Goal: Task Accomplishment & Management: Use online tool/utility

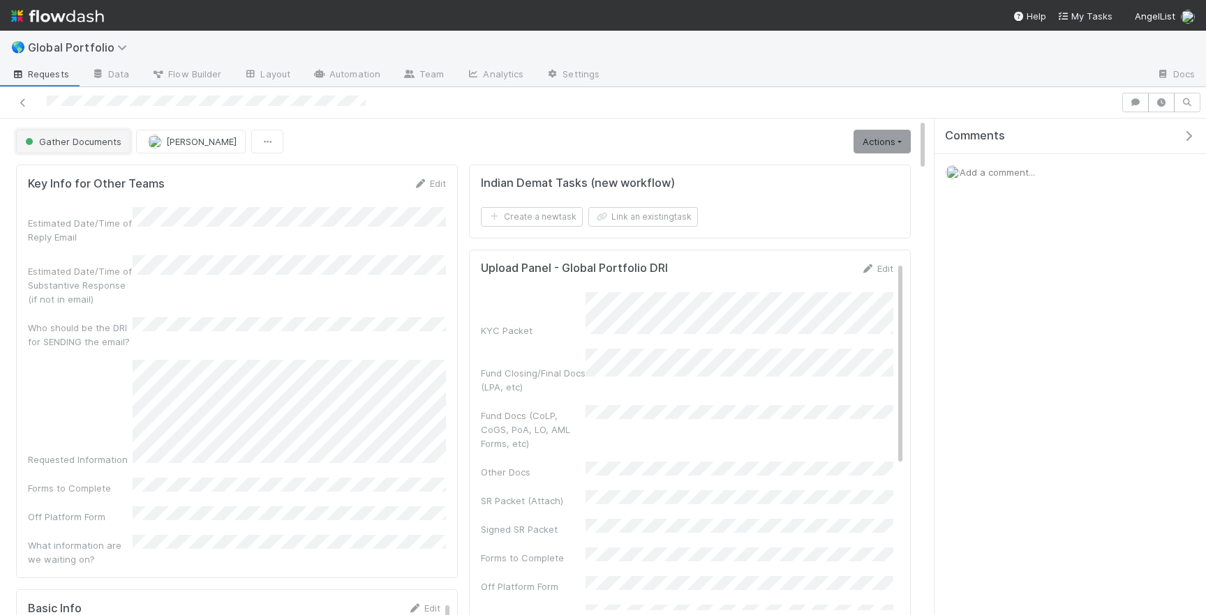
click at [88, 139] on span "Gather Documents" at bounding box center [71, 141] width 99 height 11
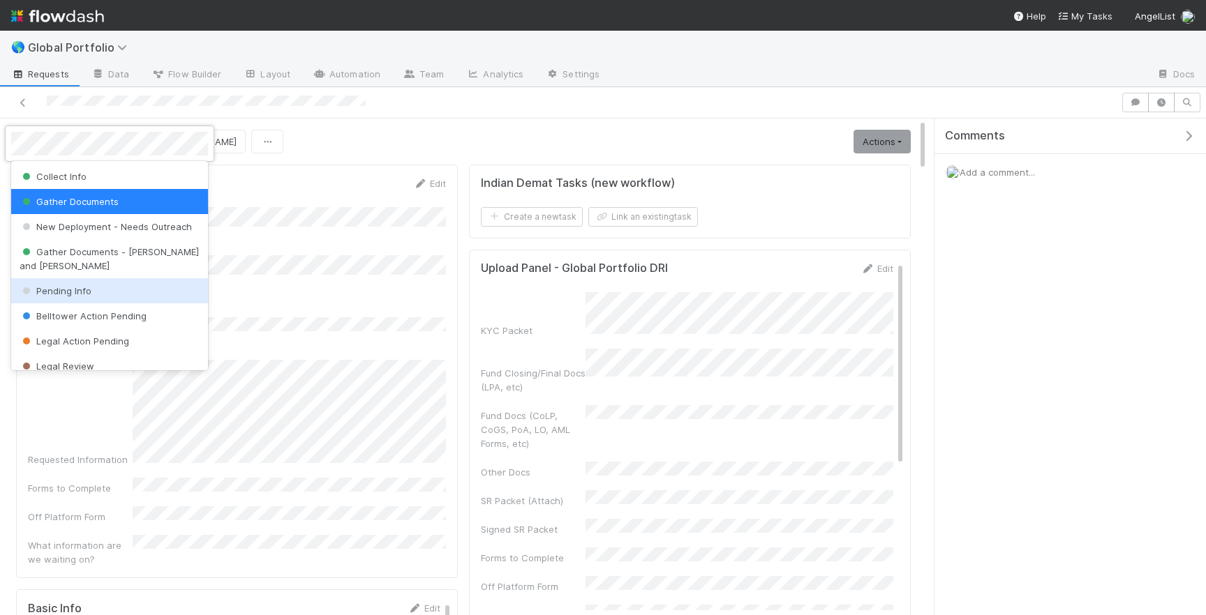
click at [83, 278] on div "Pending Info" at bounding box center [109, 290] width 197 height 25
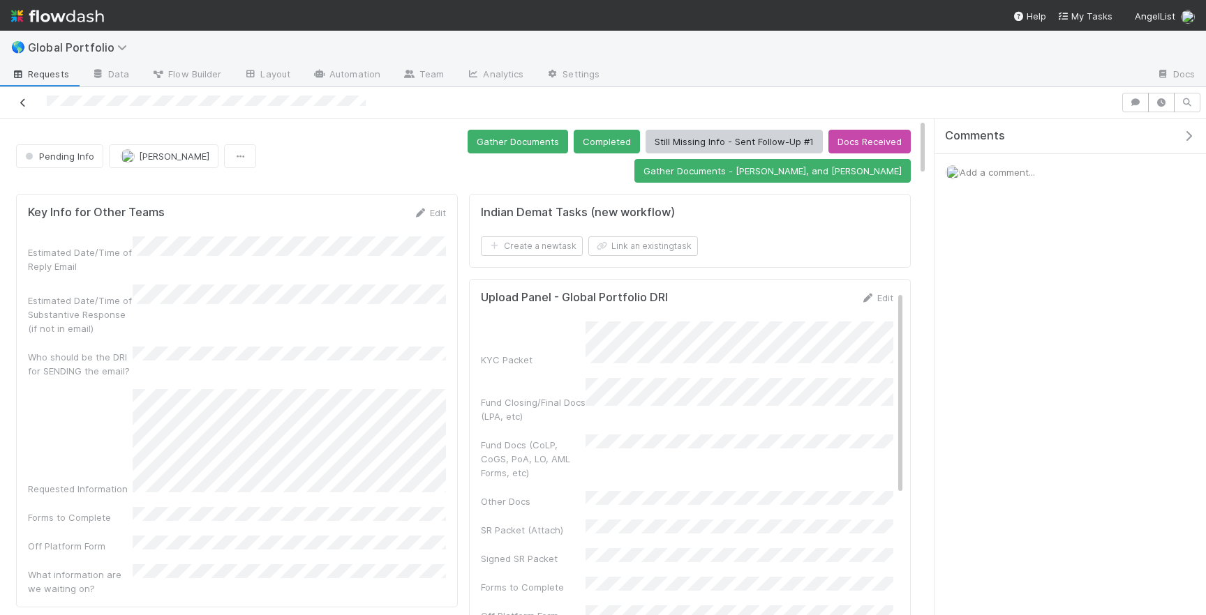
click at [26, 105] on icon at bounding box center [23, 102] width 14 height 9
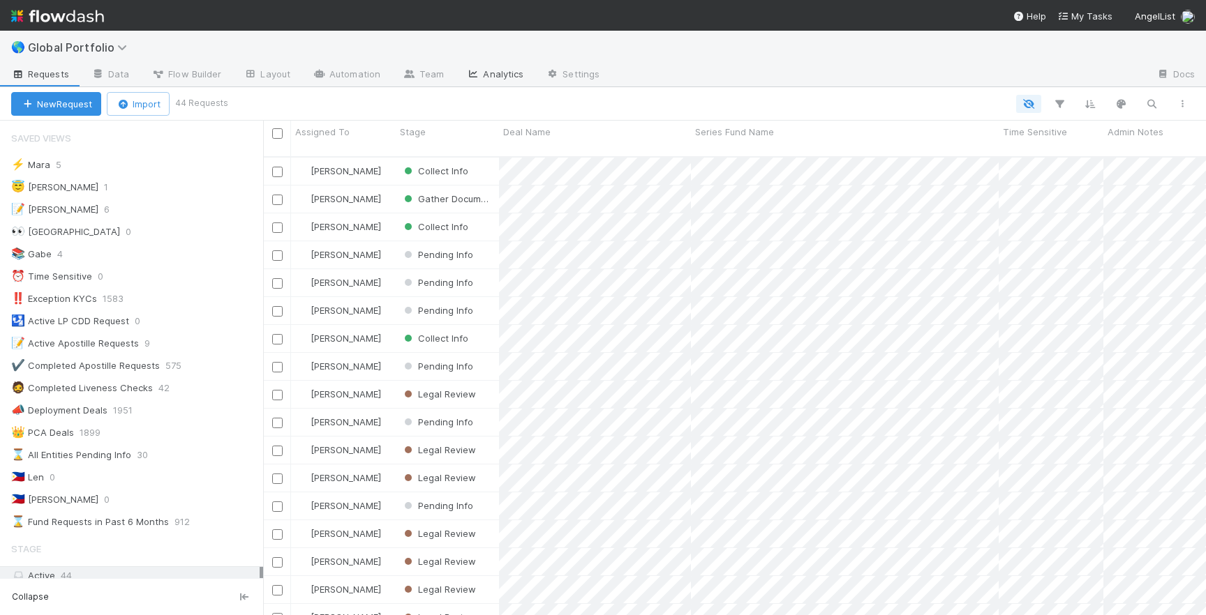
scroll to position [470, 943]
click at [103, 184] on div "😇 Jeremy 1" at bounding box center [137, 187] width 252 height 17
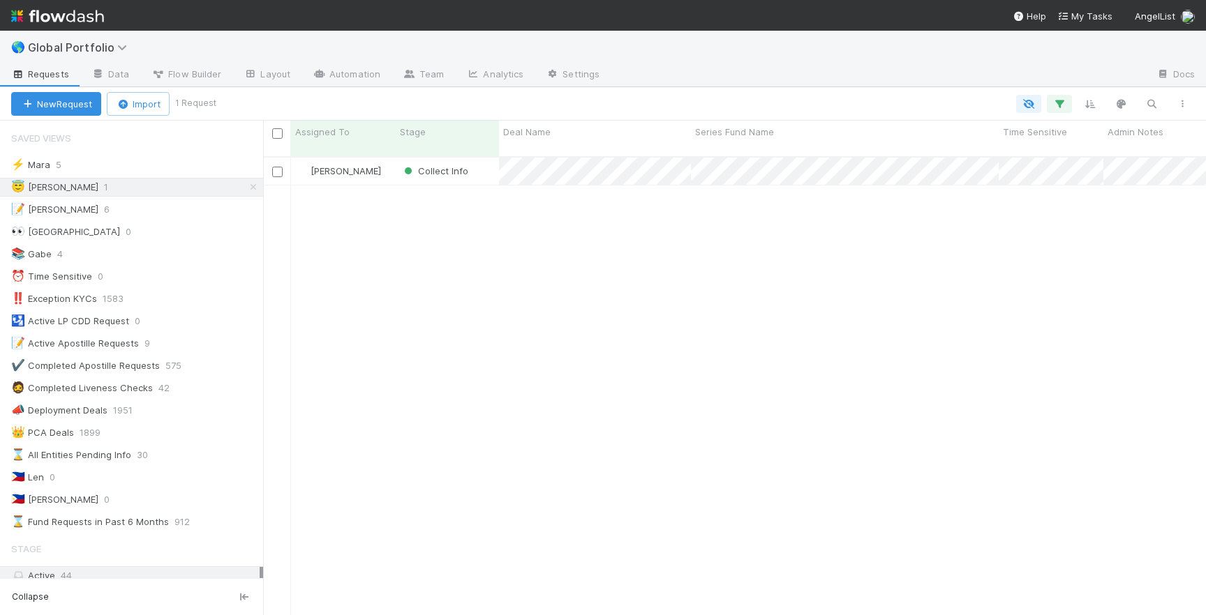
scroll to position [470, 943]
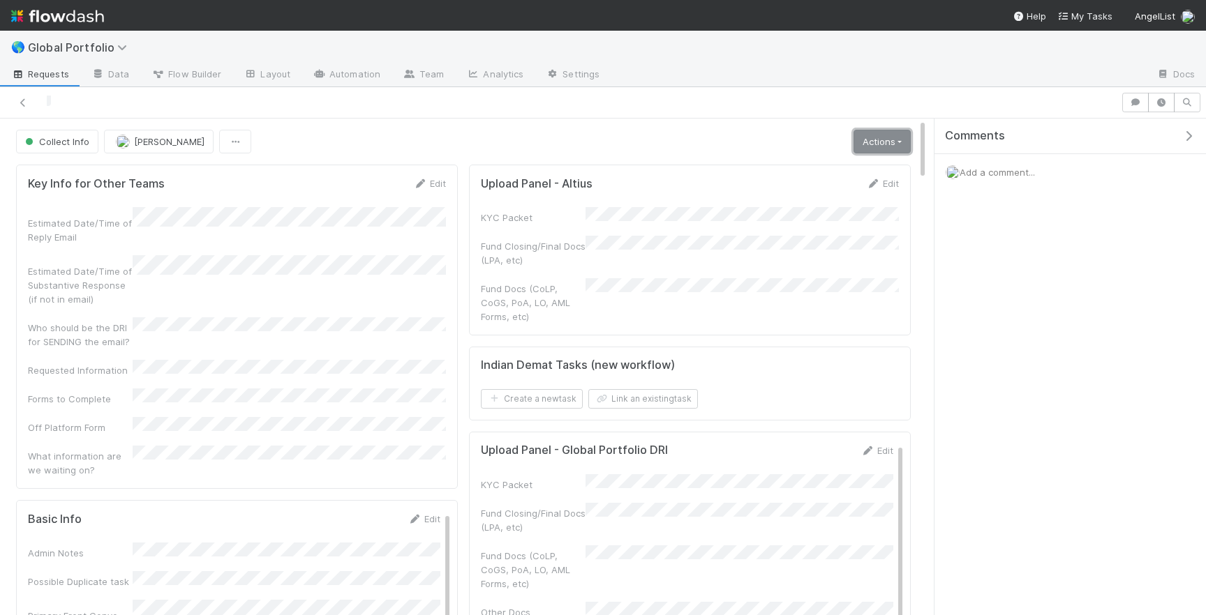
click at [882, 140] on link "Actions" at bounding box center [881, 142] width 57 height 24
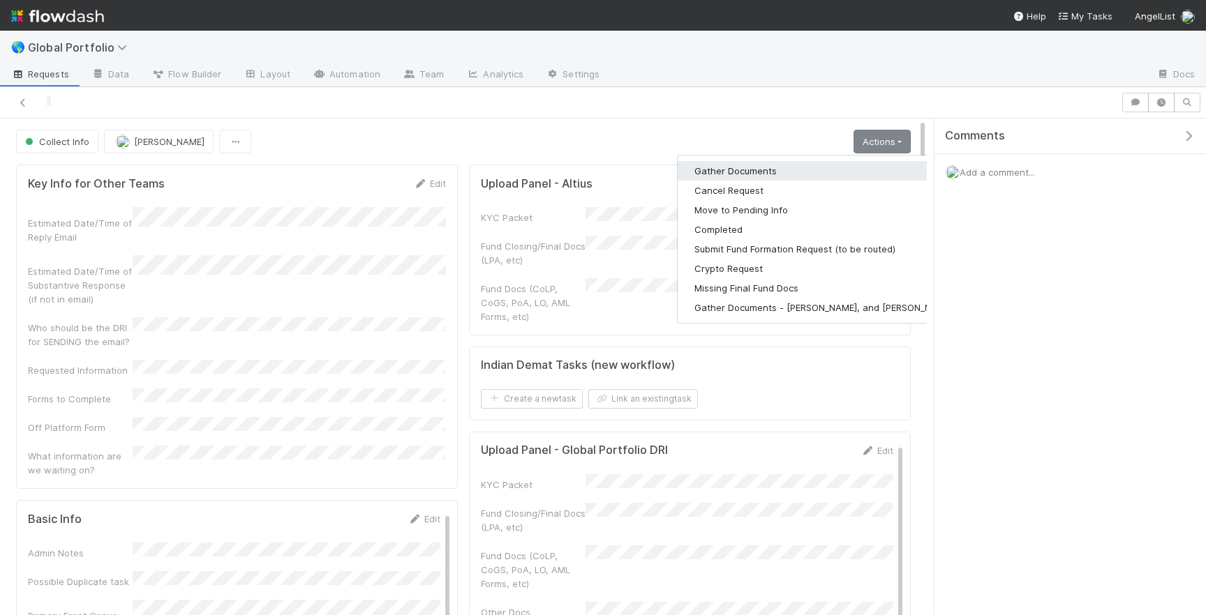
click at [786, 171] on button "Gather Documents" at bounding box center [824, 171] width 292 height 20
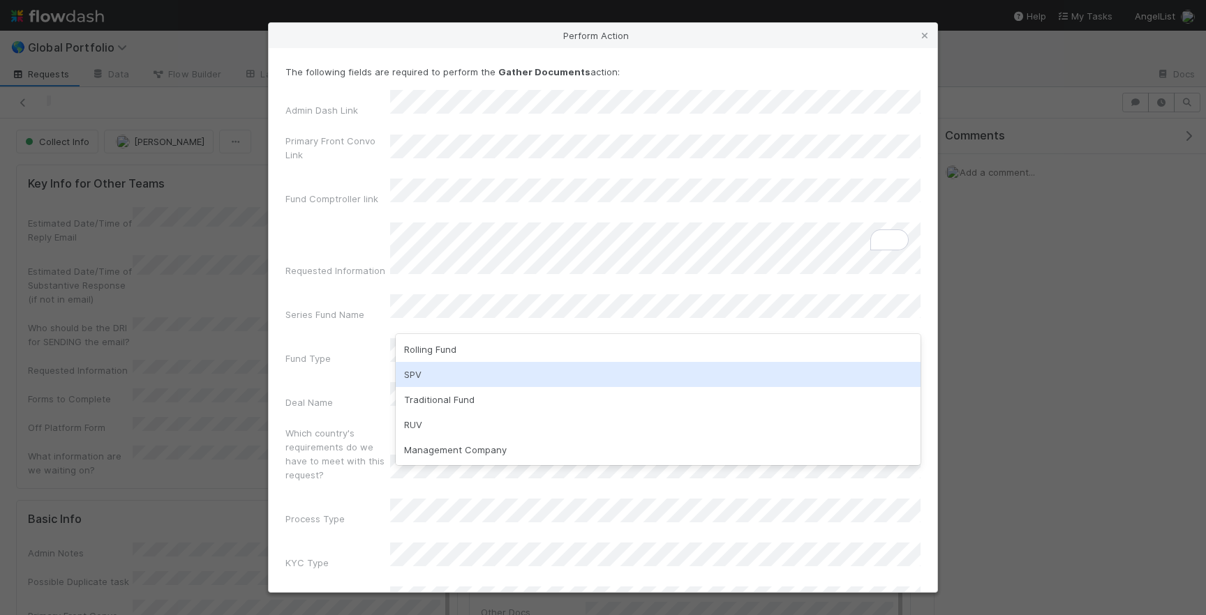
click at [435, 381] on div "SPV" at bounding box center [658, 374] width 525 height 25
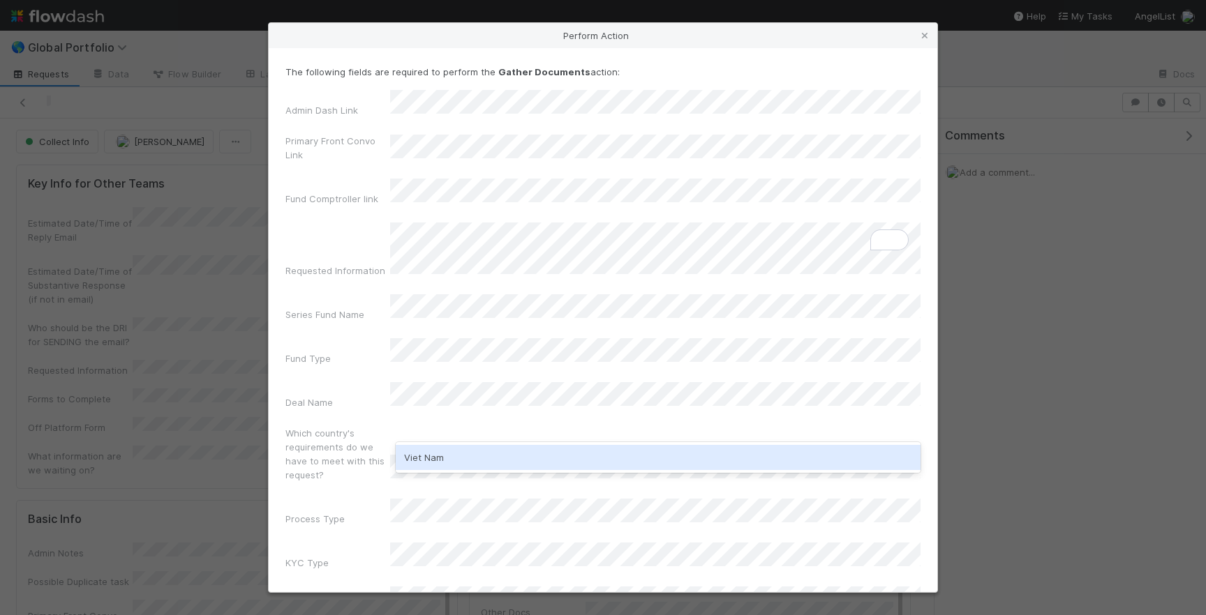
click at [447, 449] on div "Viet Nam" at bounding box center [658, 457] width 525 height 25
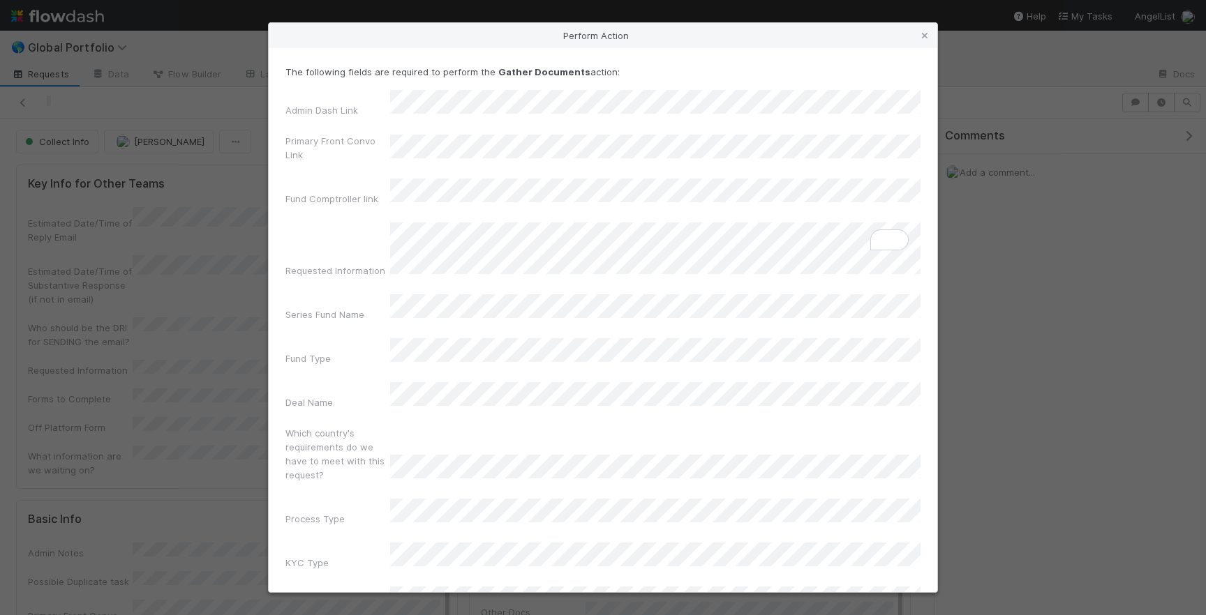
scroll to position [44, 0]
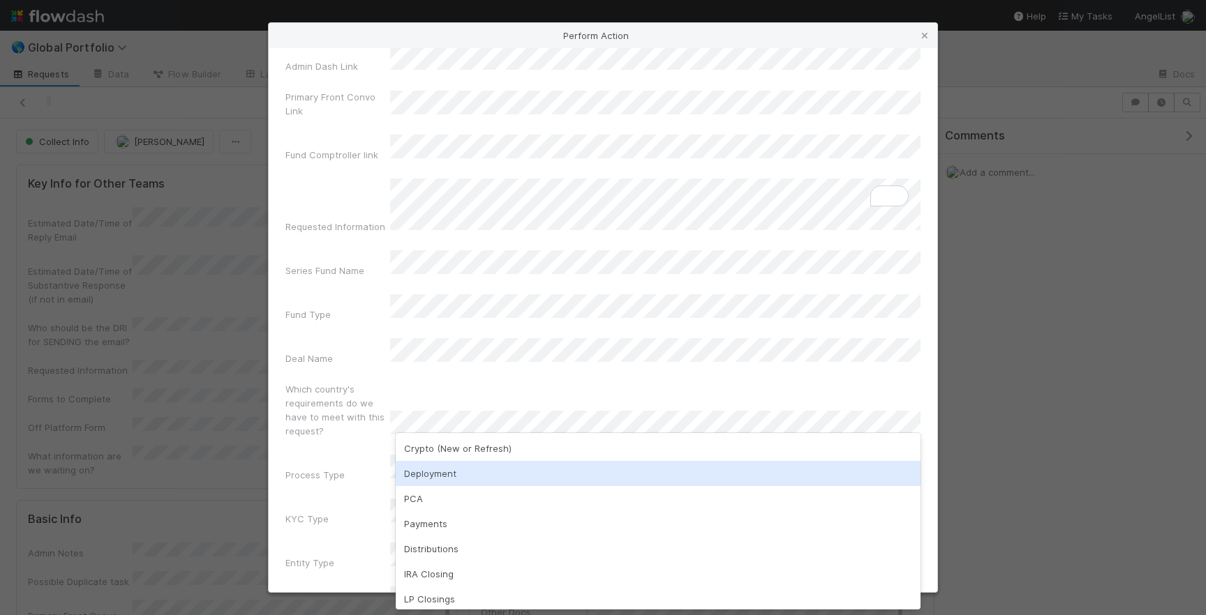
click at [451, 473] on div "Deployment" at bounding box center [658, 473] width 525 height 25
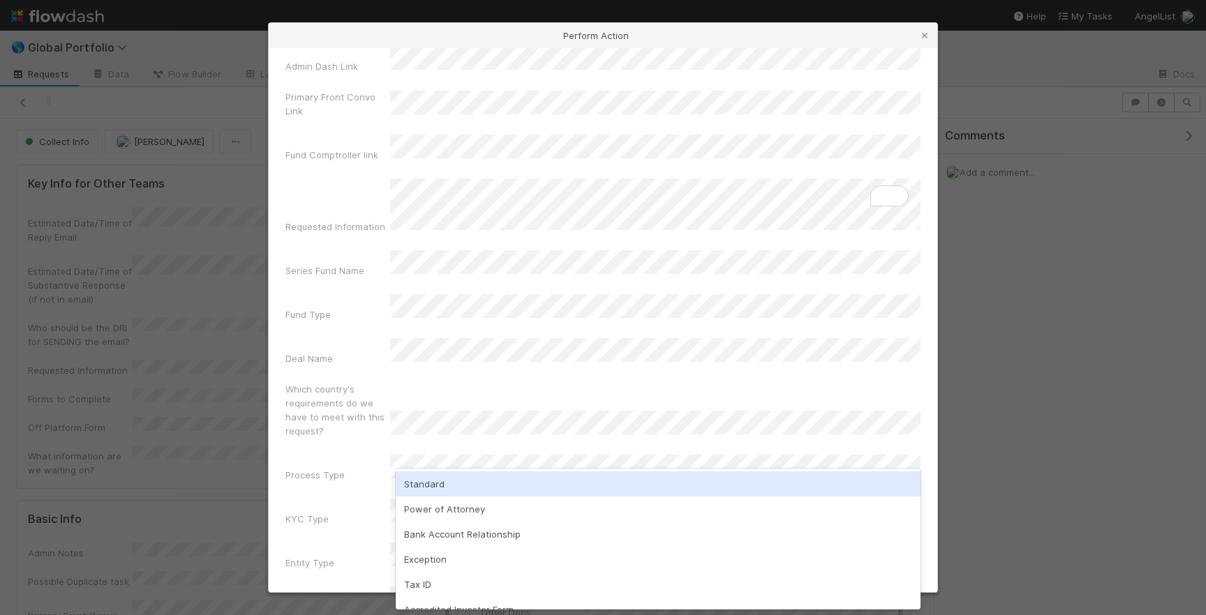
click at [458, 483] on div "Standard" at bounding box center [658, 484] width 525 height 25
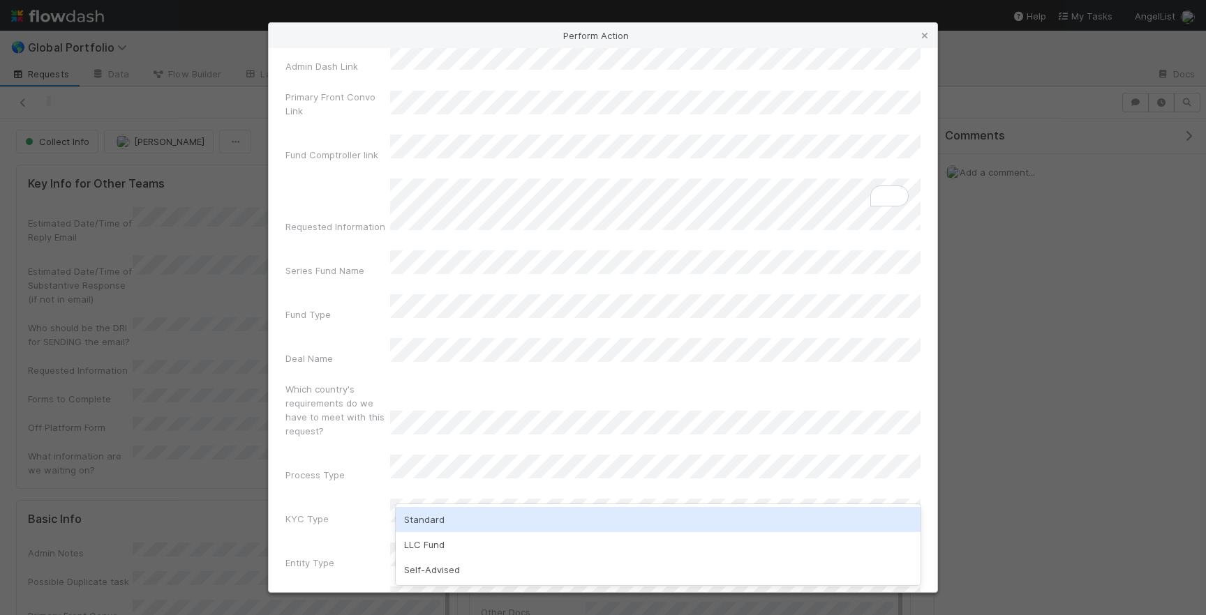
click at [451, 517] on div "Standard" at bounding box center [658, 519] width 525 height 25
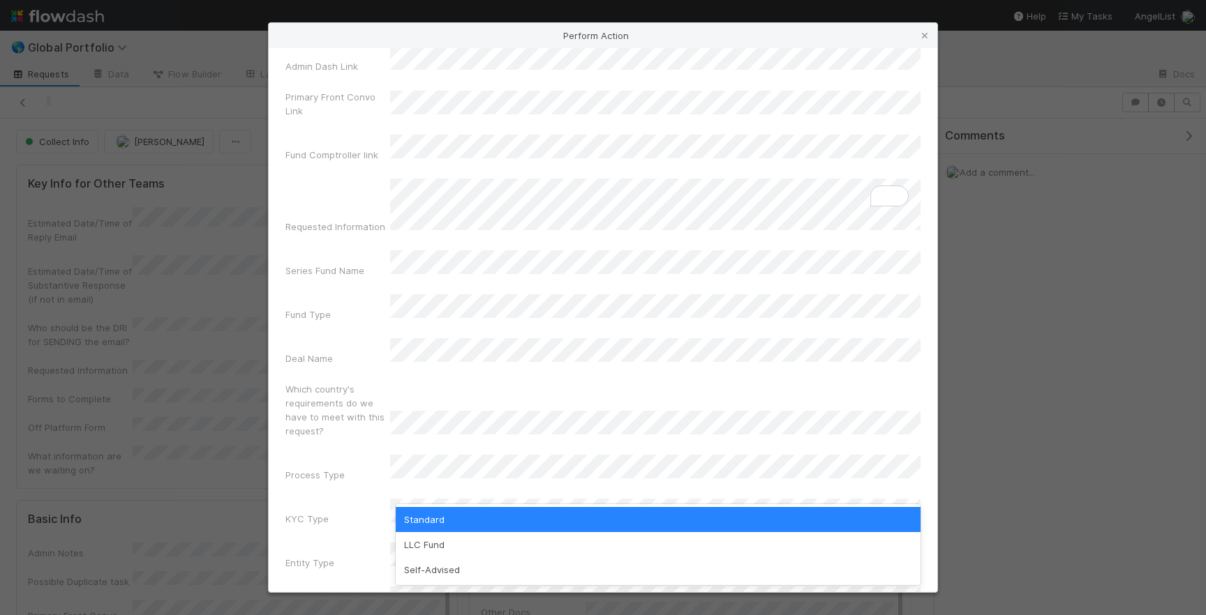
click at [366, 512] on div "KYC Type" at bounding box center [337, 522] width 105 height 20
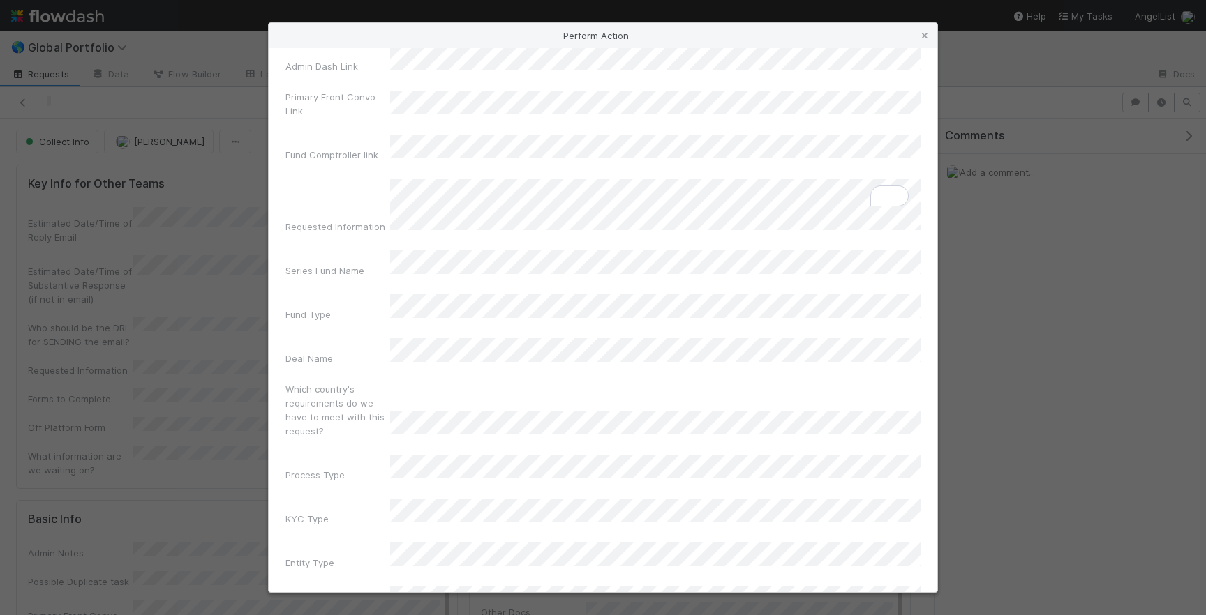
click at [454, 539] on form "The following fields are required to perform the Gather Documents action: Admin…" at bounding box center [602, 340] width 635 height 639
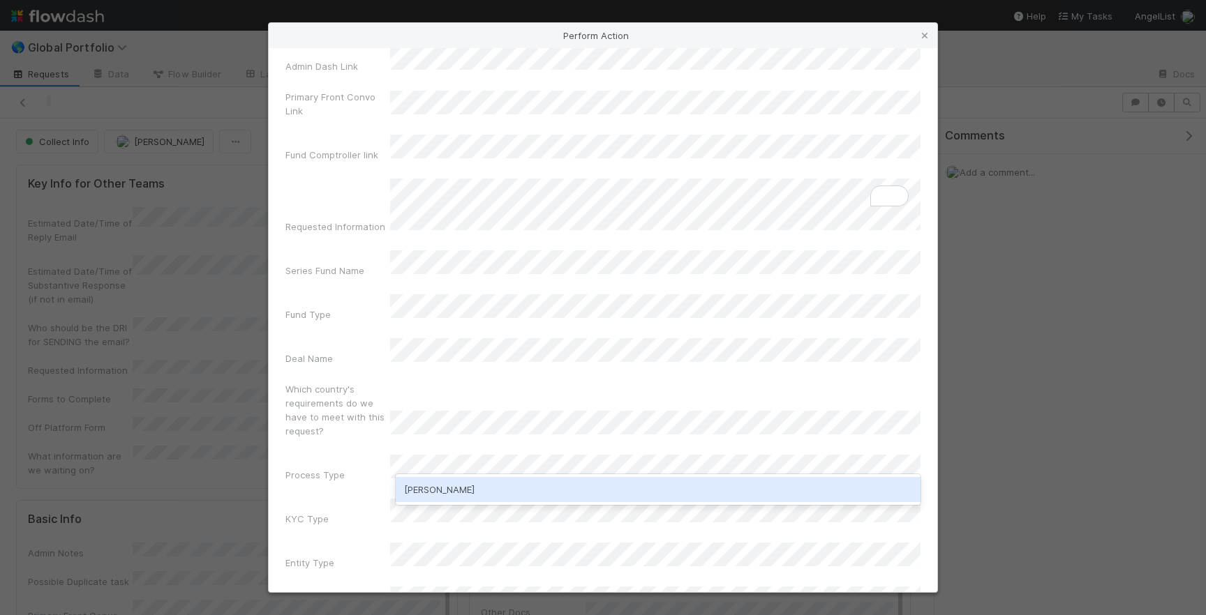
click at [513, 494] on div "Durga Arjun" at bounding box center [658, 489] width 525 height 25
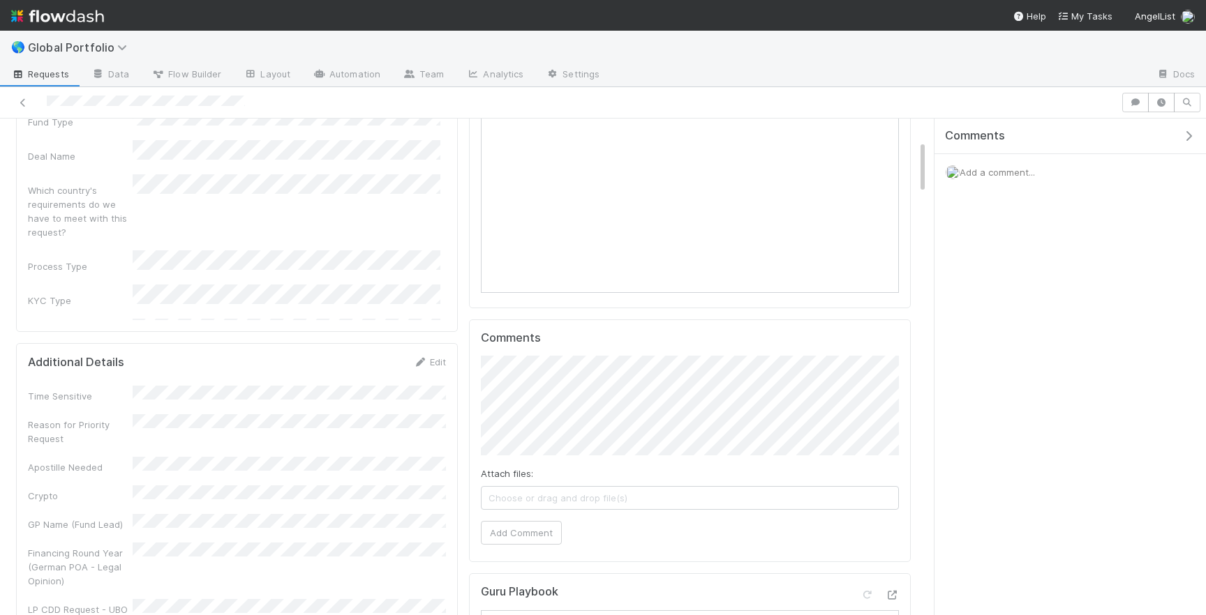
scroll to position [0, 0]
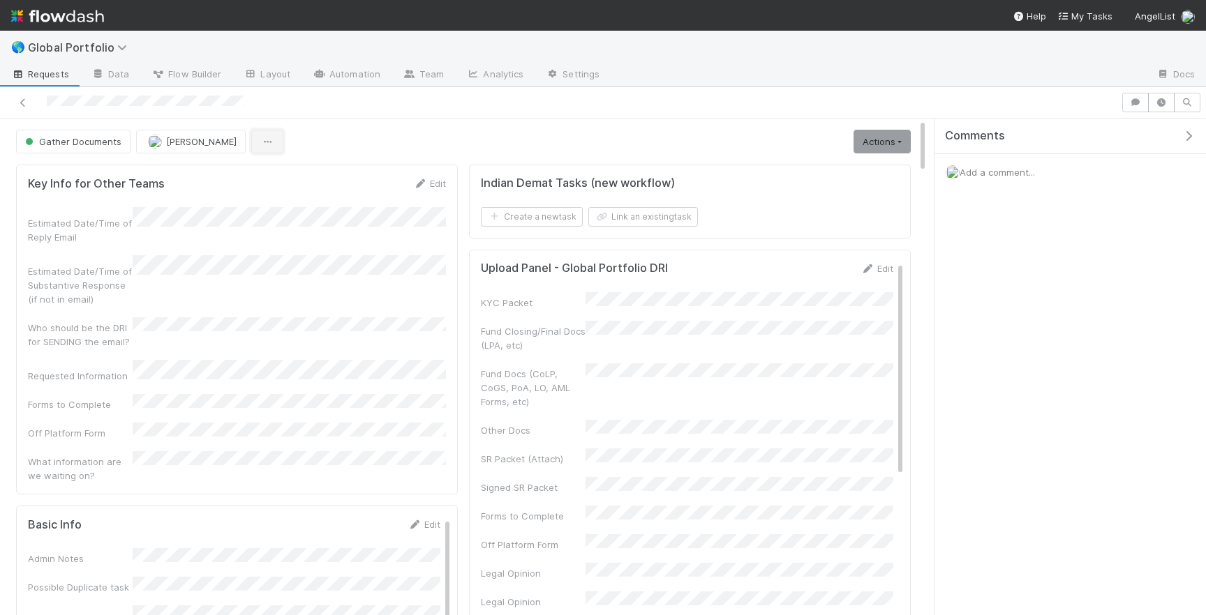
click at [256, 149] on button "button" at bounding box center [267, 142] width 32 height 24
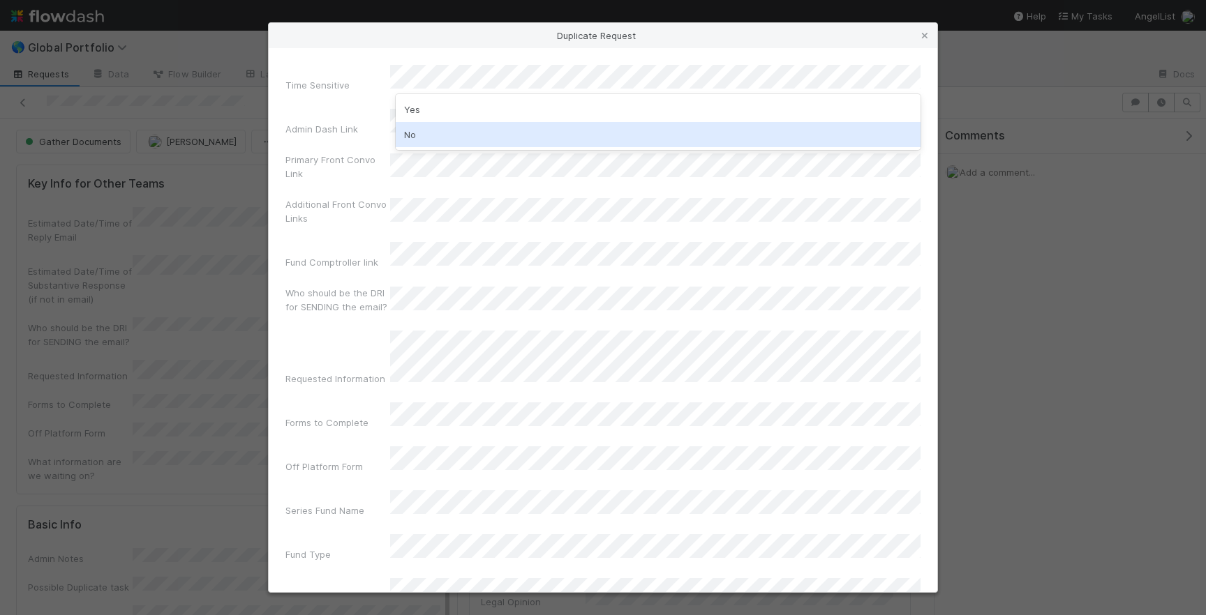
click at [604, 130] on div "No" at bounding box center [658, 134] width 525 height 25
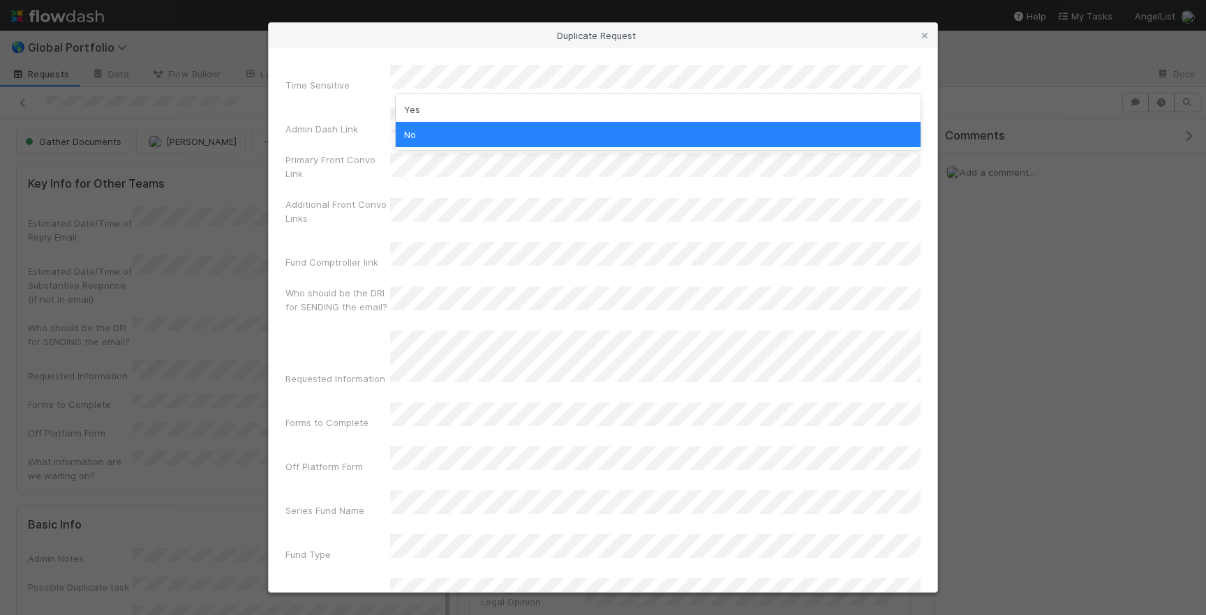
click at [355, 286] on label"] "Who should be the DRI for SENDING the email?" at bounding box center [337, 300] width 105 height 28
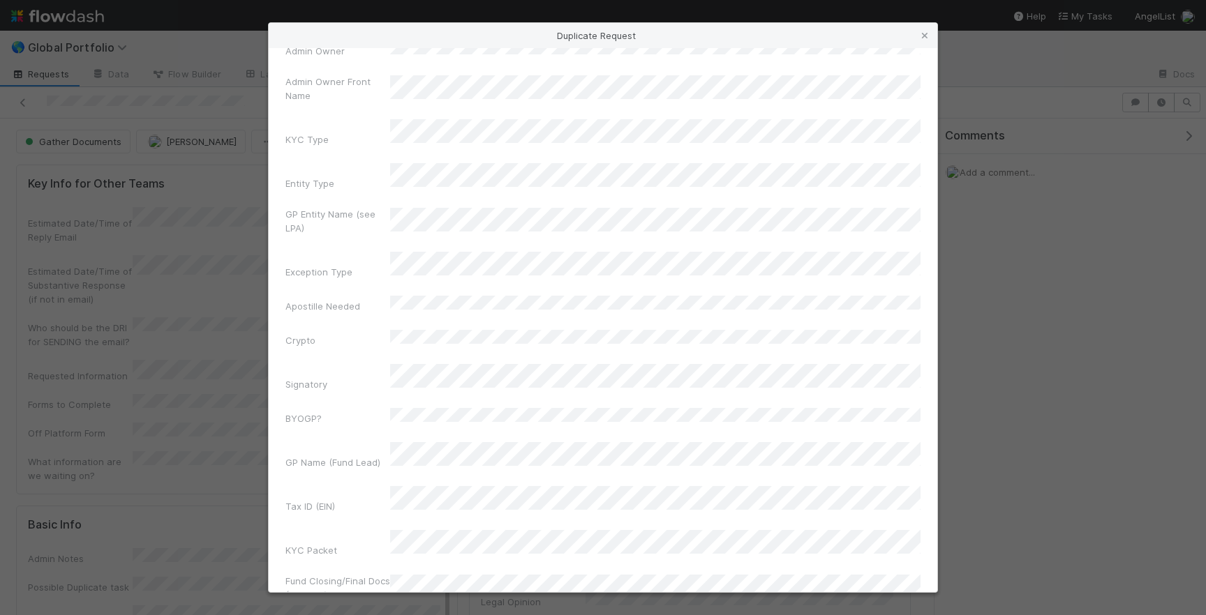
scroll to position [705, 0]
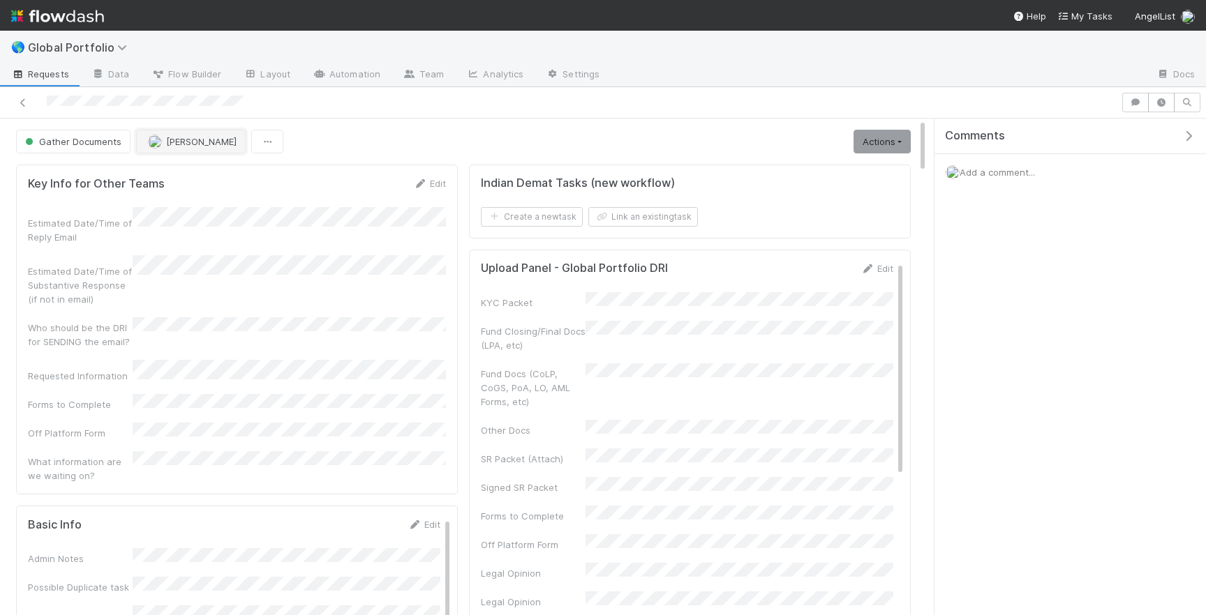
click at [223, 143] on span "Maranatha Kure" at bounding box center [201, 141] width 70 height 11
click at [239, 172] on div "Jeremy Nsouli you" at bounding box center [227, 176] width 197 height 25
click at [262, 138] on button "button" at bounding box center [267, 142] width 32 height 24
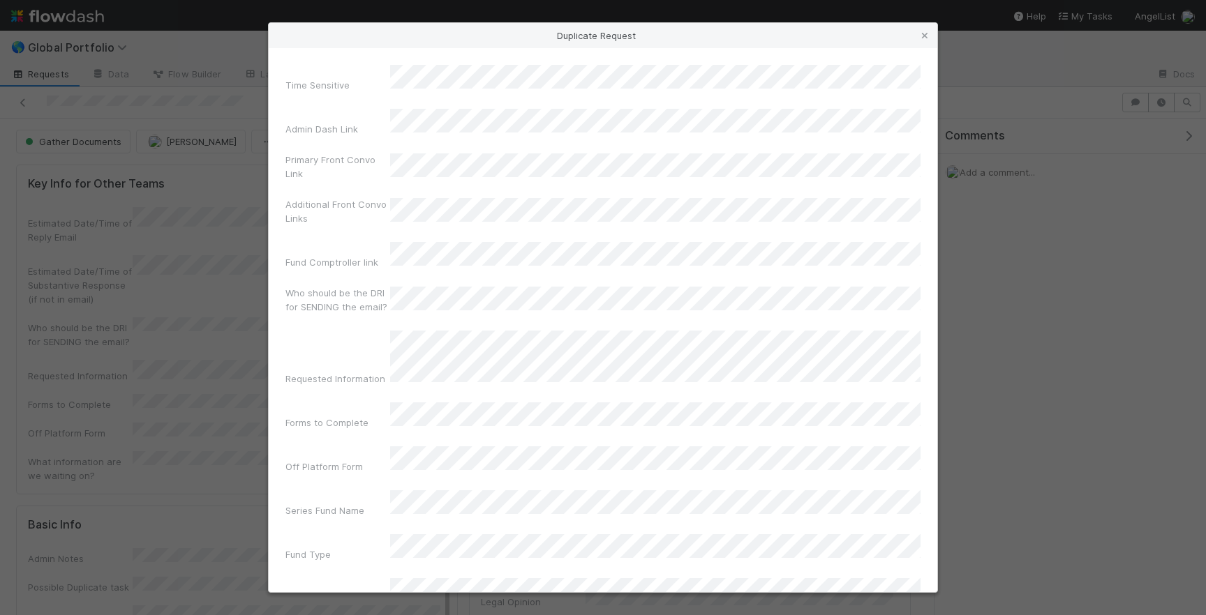
click at [374, 331] on div "Requested Information" at bounding box center [602, 361] width 635 height 61
click at [359, 555] on div "GP Name (Fund Lead)" at bounding box center [337, 565] width 105 height 20
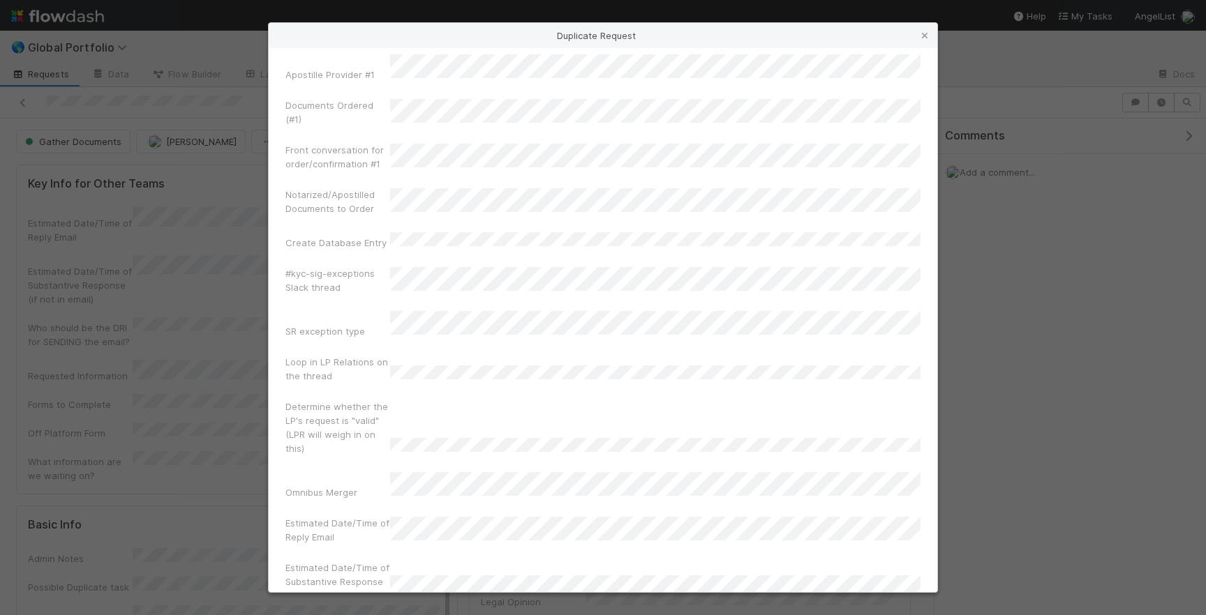
scroll to position [9651, 0]
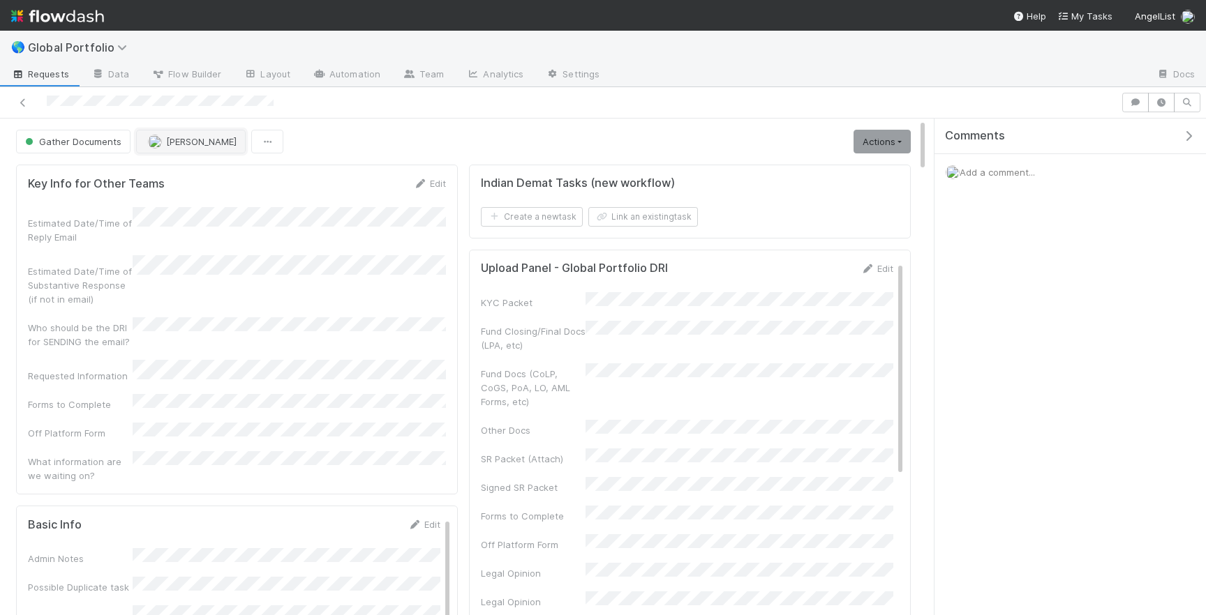
click at [201, 143] on span "[PERSON_NAME]" at bounding box center [201, 141] width 70 height 11
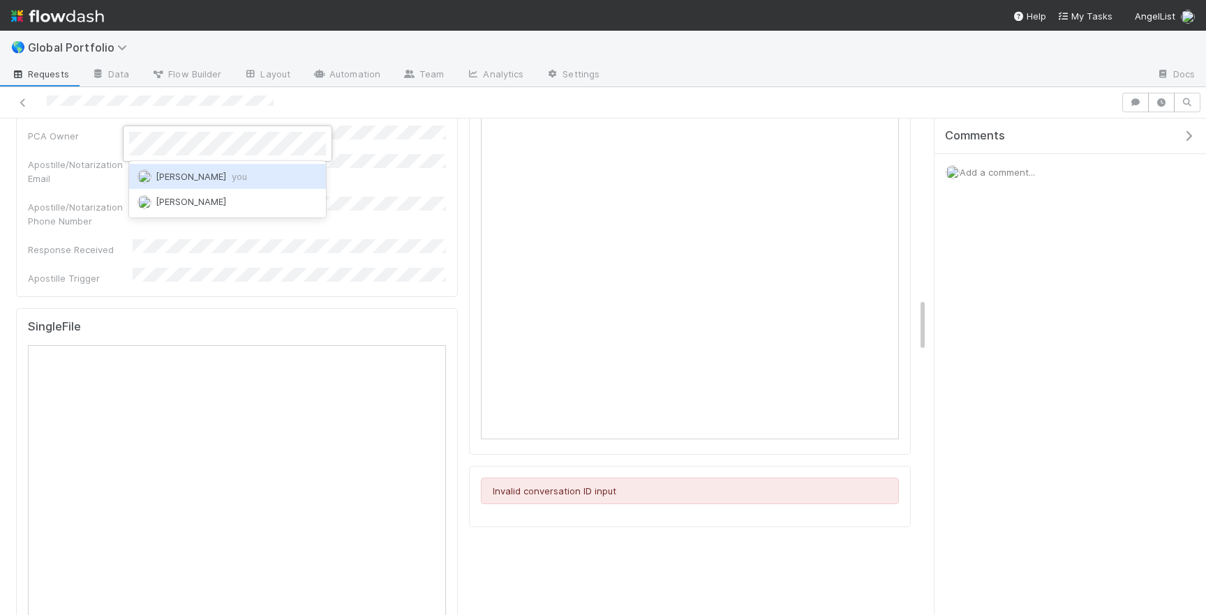
click at [233, 174] on span "you" at bounding box center [239, 176] width 15 height 11
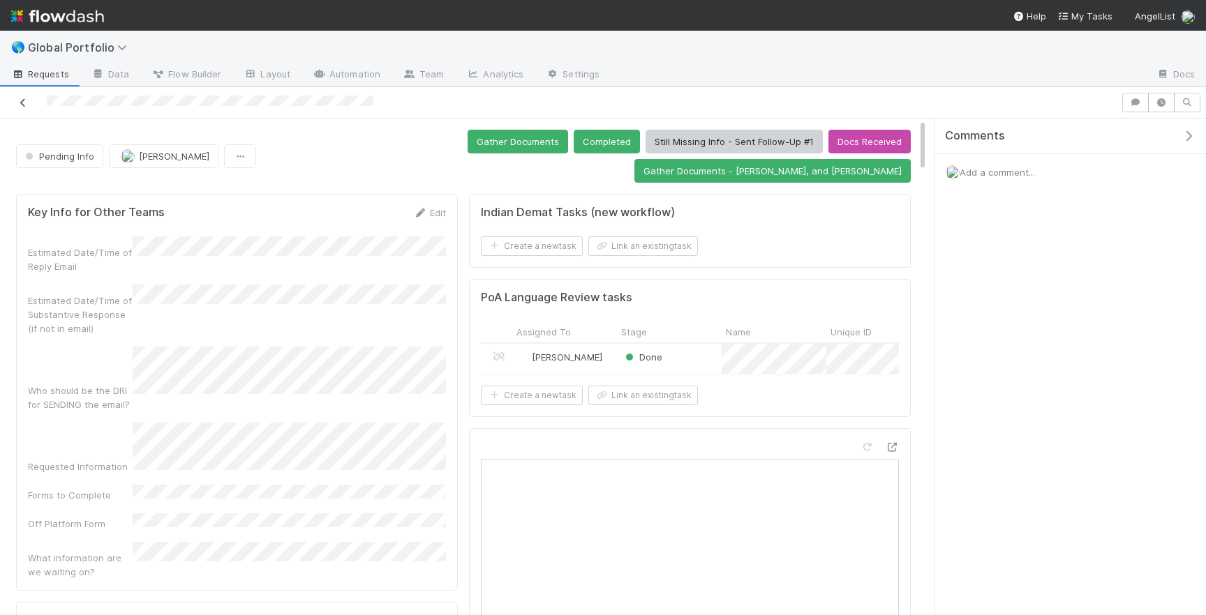
click at [25, 104] on icon at bounding box center [23, 102] width 14 height 9
click at [701, 344] on div "Done" at bounding box center [669, 359] width 105 height 30
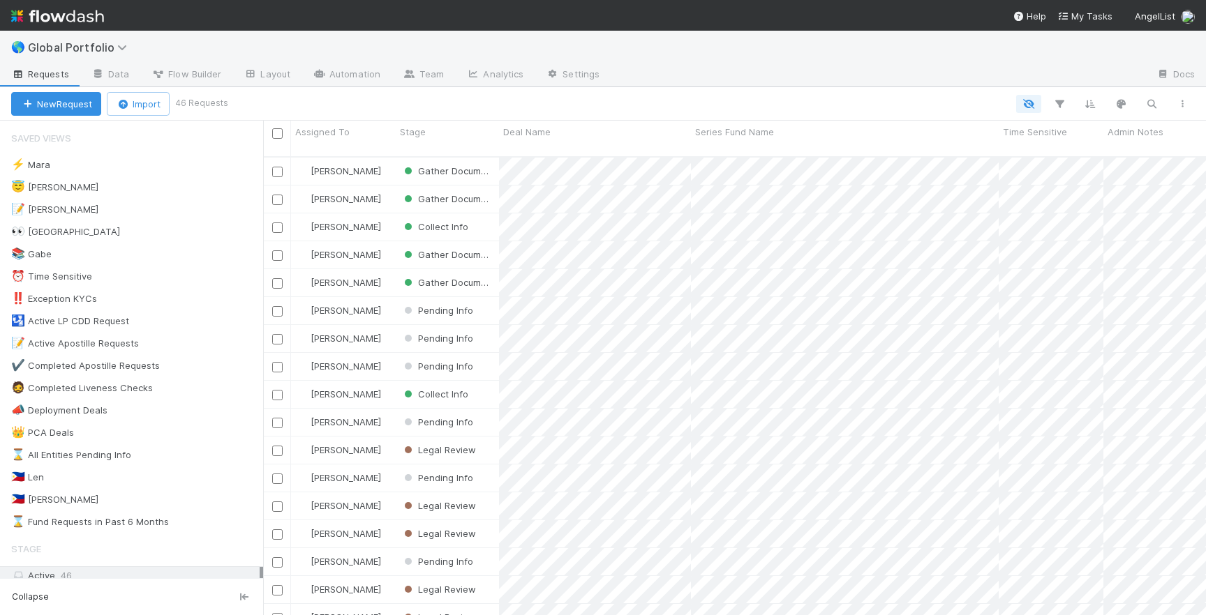
scroll to position [0, 1]
click at [190, 186] on div "😇 [PERSON_NAME] 3" at bounding box center [137, 187] width 252 height 17
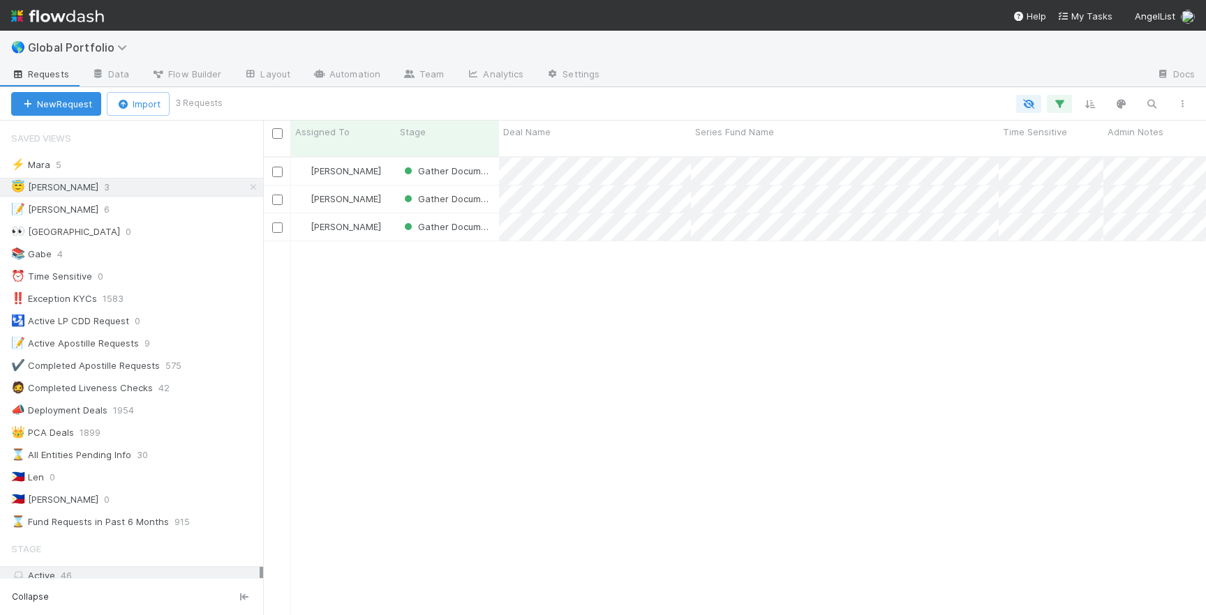
scroll to position [470, 943]
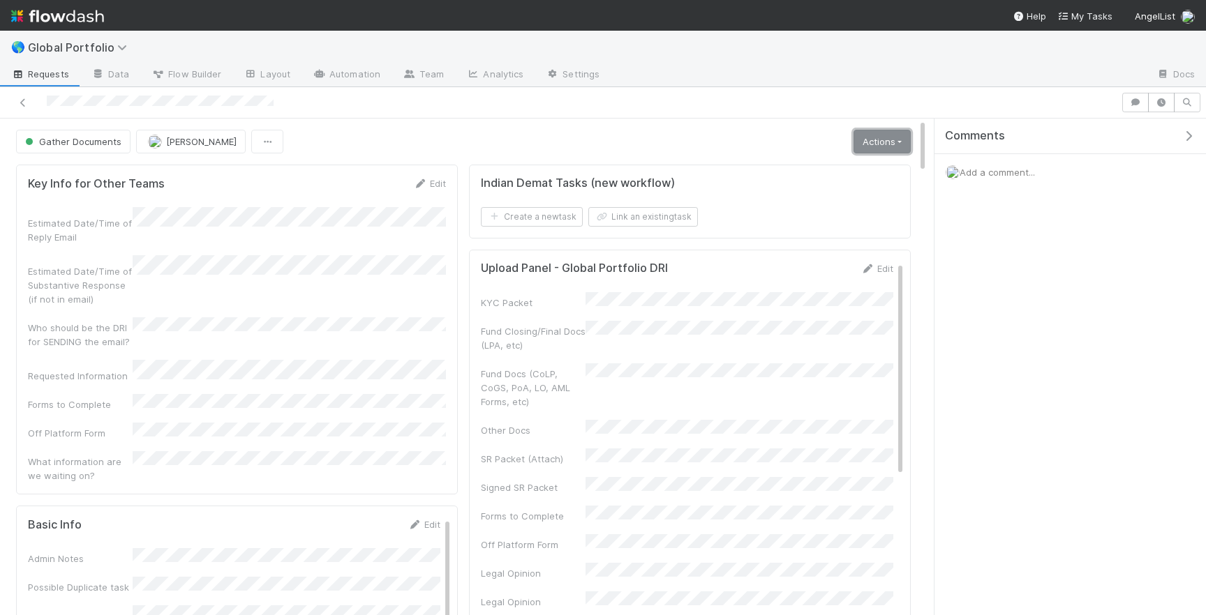
click at [866, 150] on link "Actions" at bounding box center [881, 142] width 57 height 24
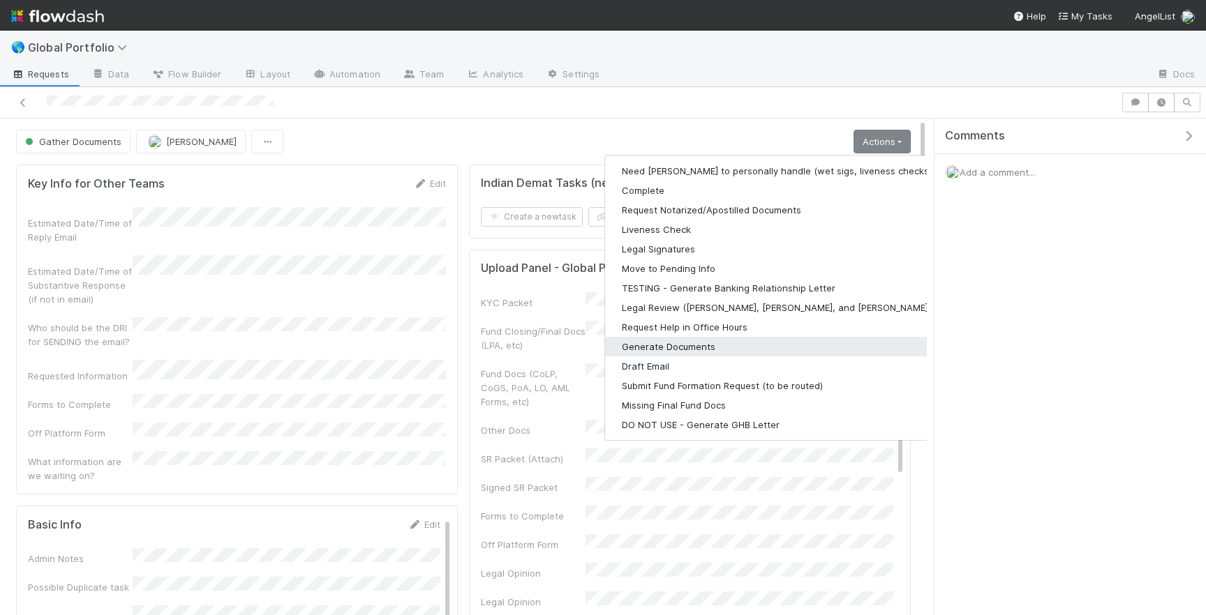
click at [707, 345] on button "Generate Documents" at bounding box center [786, 347] width 363 height 20
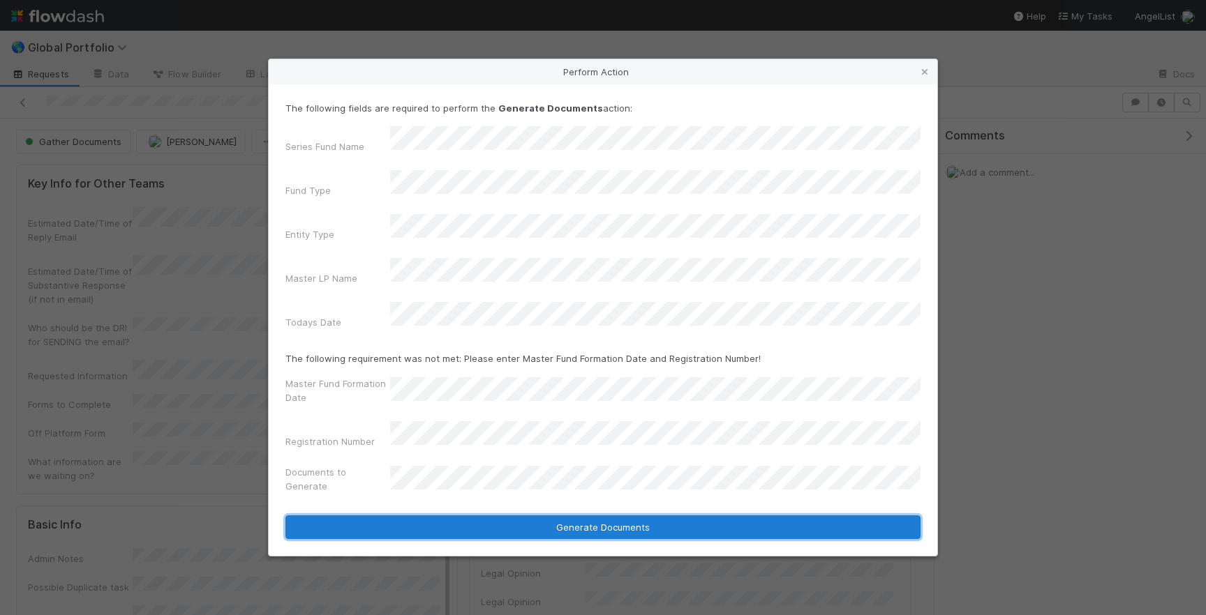
click at [608, 516] on button "Generate Documents" at bounding box center [602, 528] width 635 height 24
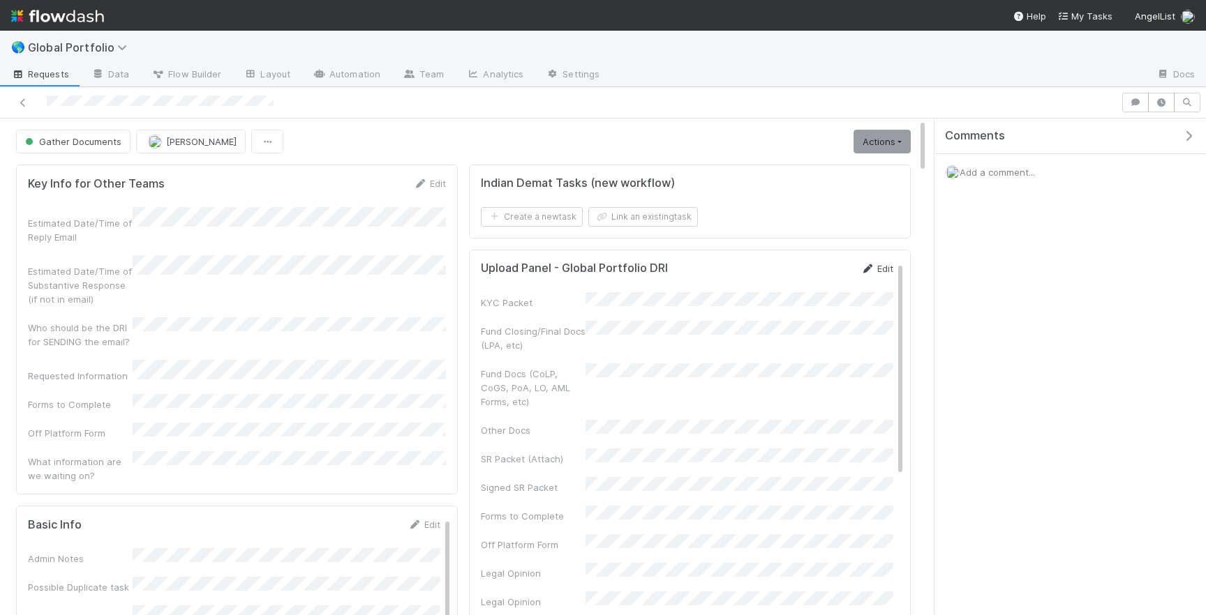
click at [869, 271] on icon at bounding box center [867, 268] width 14 height 9
click at [816, 280] on button "Save" at bounding box center [819, 274] width 40 height 24
click at [885, 265] on link "Edit" at bounding box center [876, 268] width 33 height 11
click at [815, 273] on button "Save" at bounding box center [819, 274] width 40 height 24
click at [887, 130] on link "Actions" at bounding box center [881, 142] width 57 height 24
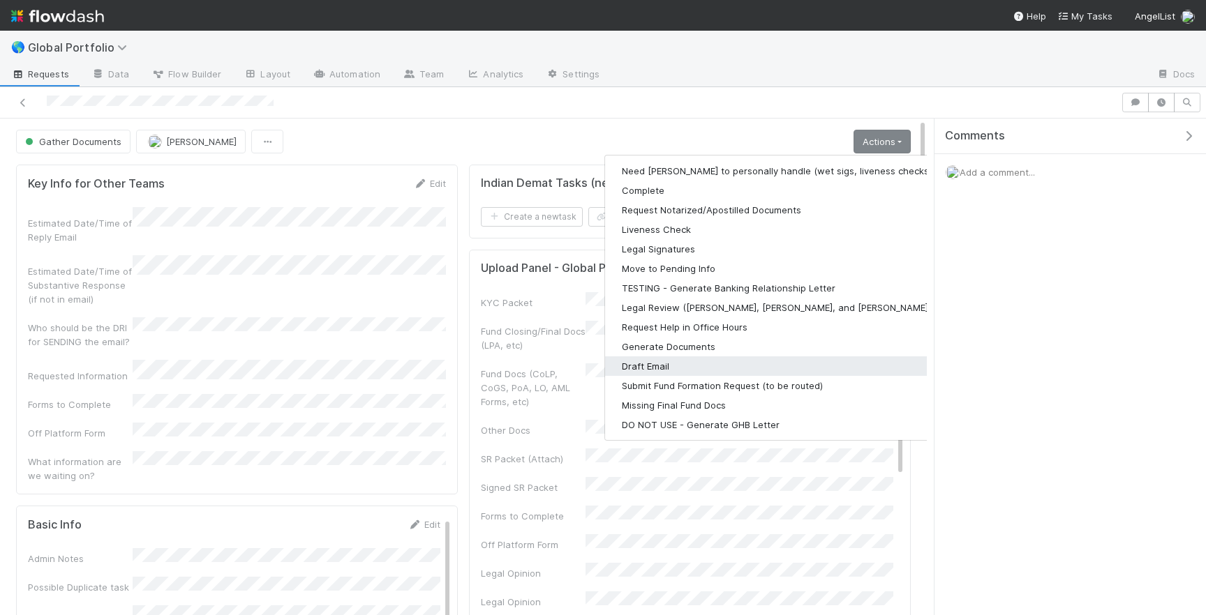
click at [690, 364] on button "Draft Email" at bounding box center [786, 367] width 363 height 20
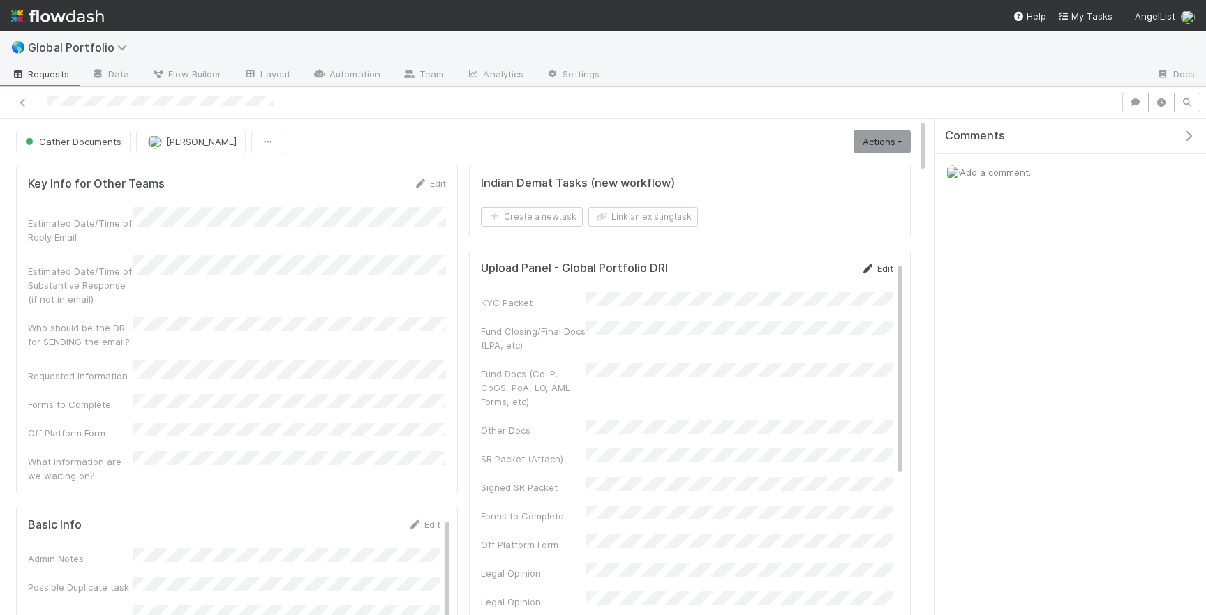
click at [883, 267] on link "Edit" at bounding box center [876, 268] width 33 height 11
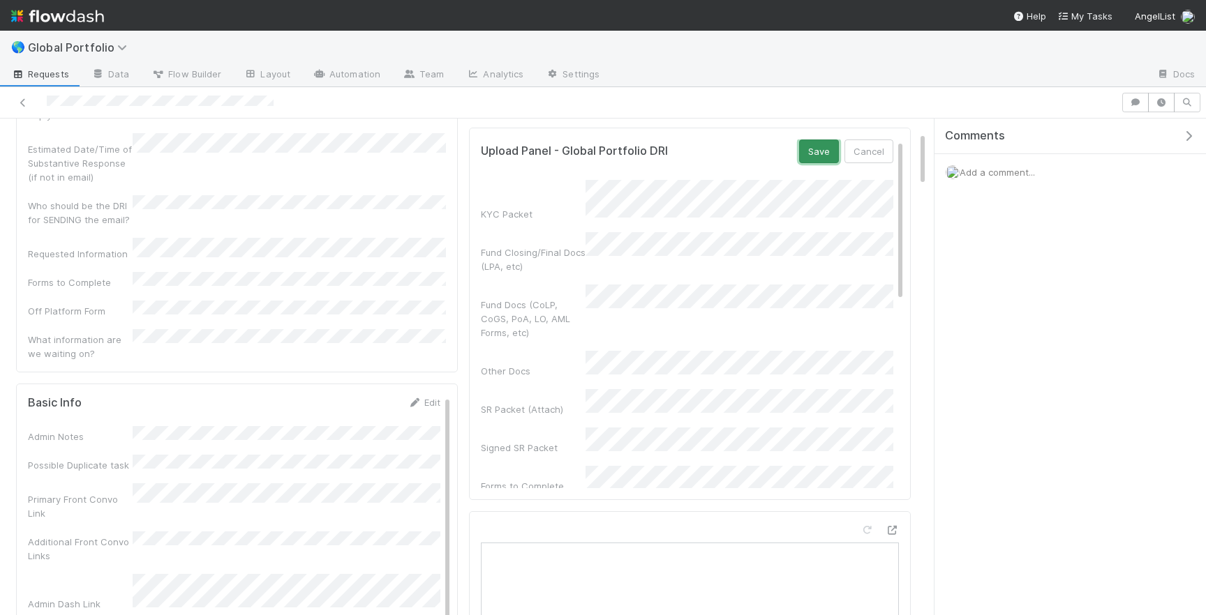
click at [807, 156] on button "Save" at bounding box center [819, 152] width 40 height 24
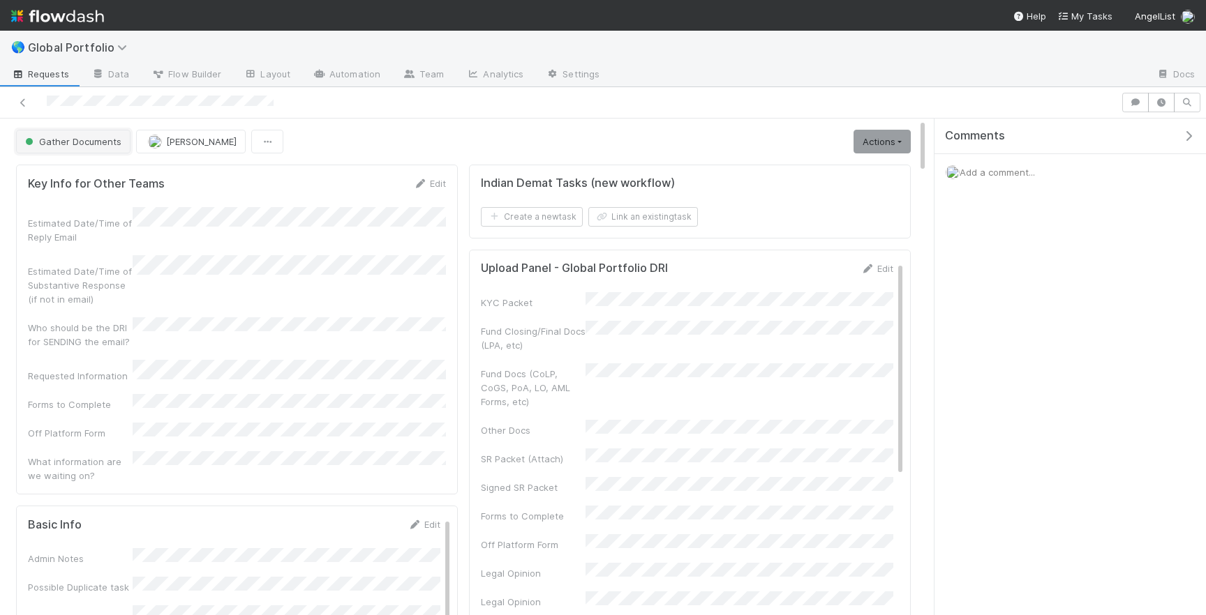
click at [114, 138] on span "Gather Documents" at bounding box center [71, 141] width 99 height 11
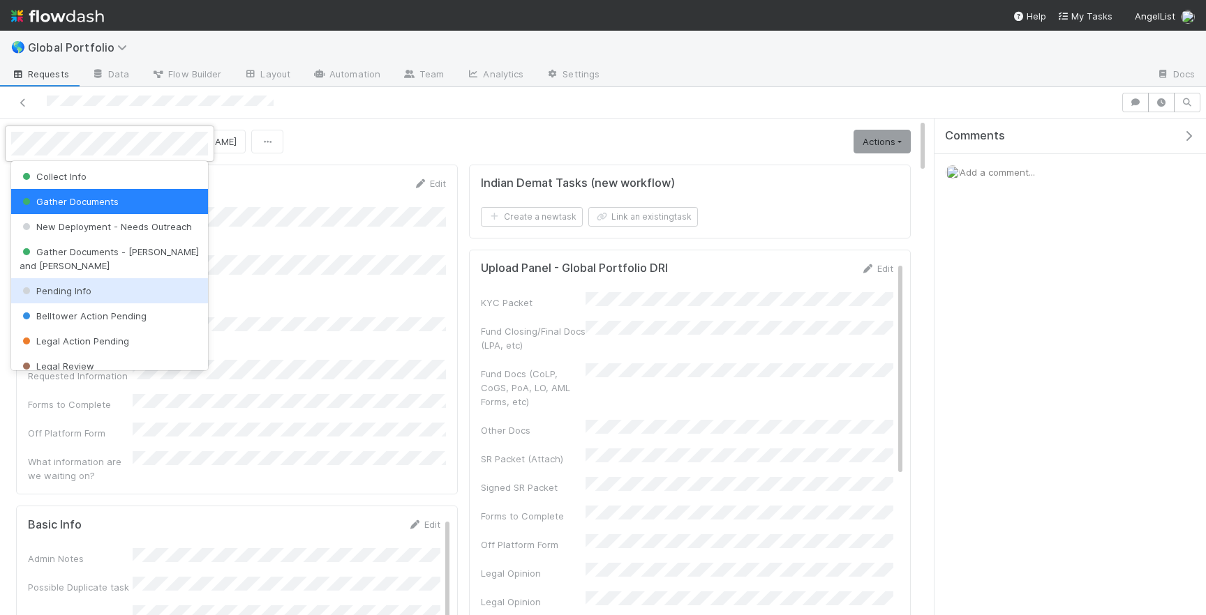
click at [82, 285] on span "Pending Info" at bounding box center [56, 290] width 72 height 11
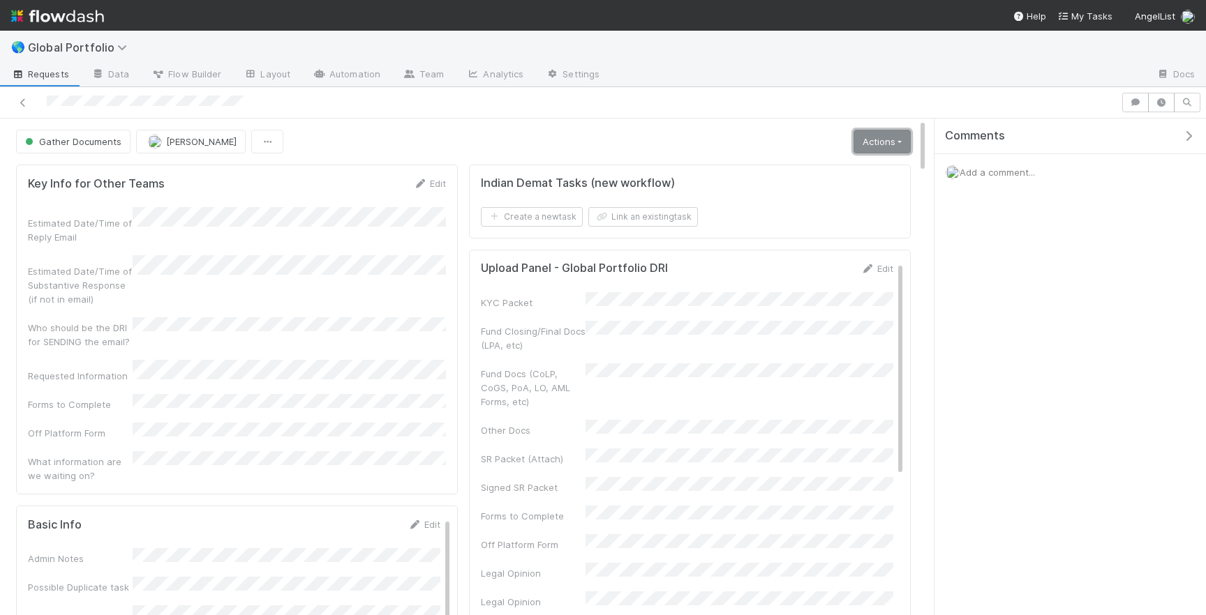
click at [869, 144] on link "Actions" at bounding box center [881, 142] width 57 height 24
click at [877, 144] on link "Actions" at bounding box center [881, 142] width 57 height 24
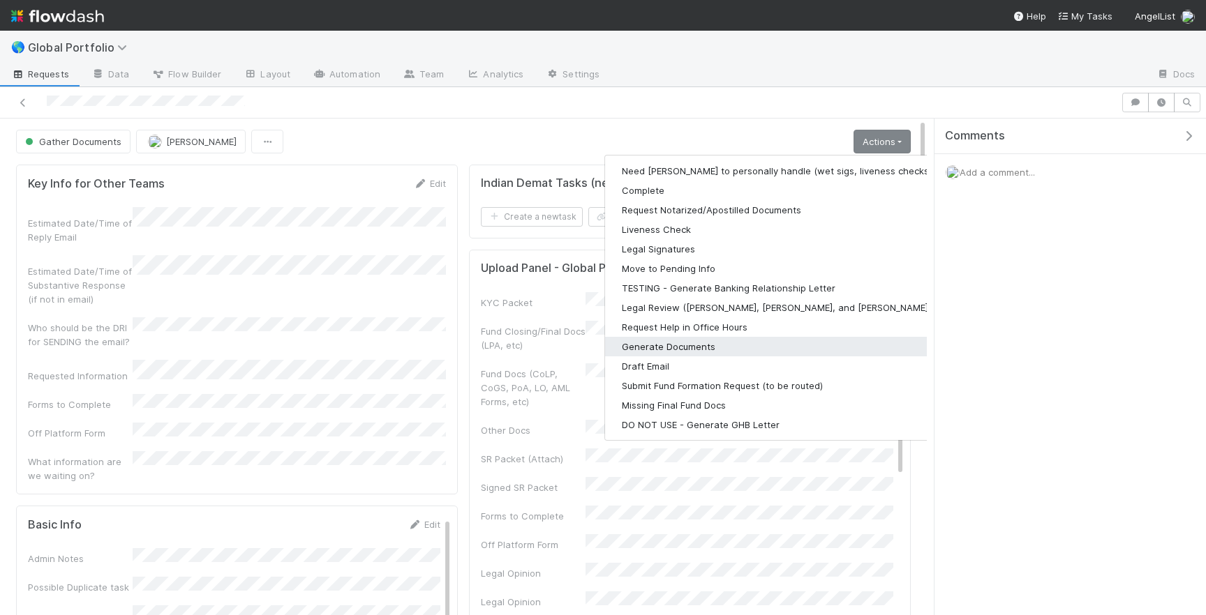
click at [768, 350] on button "Generate Documents" at bounding box center [786, 347] width 363 height 20
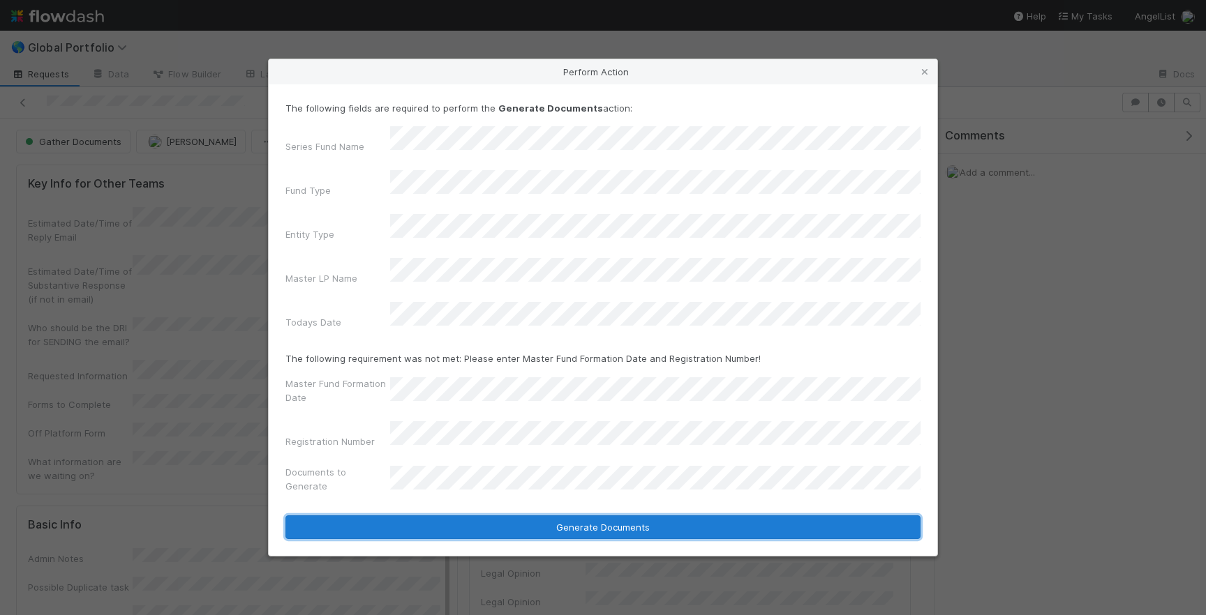
click at [507, 516] on button "Generate Documents" at bounding box center [602, 528] width 635 height 24
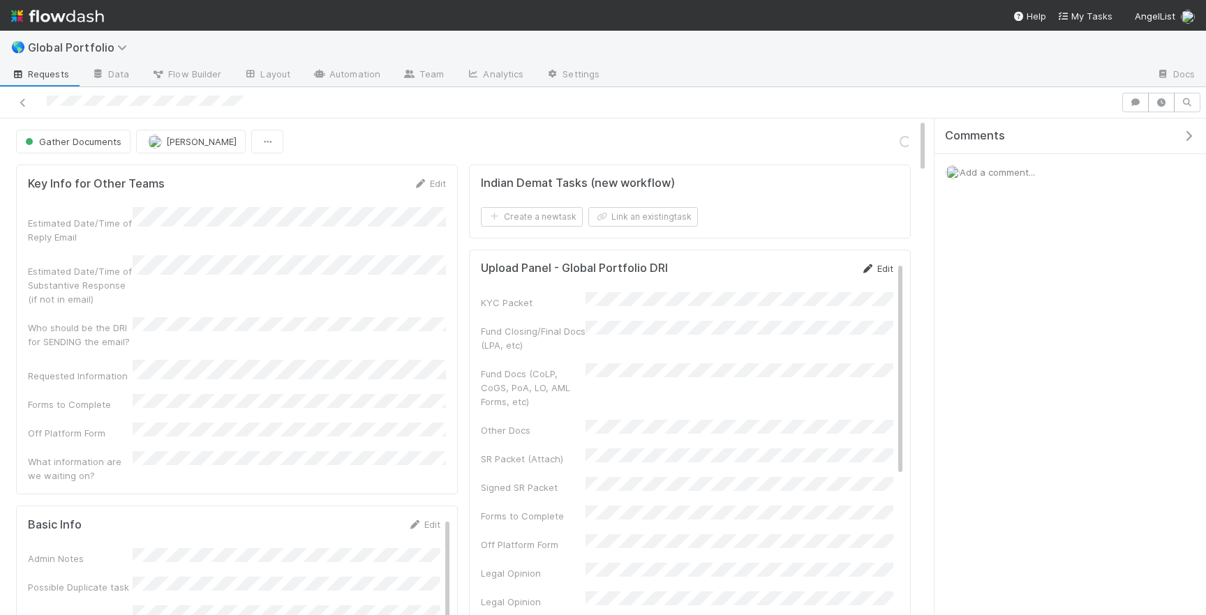
click at [873, 264] on icon at bounding box center [867, 268] width 14 height 9
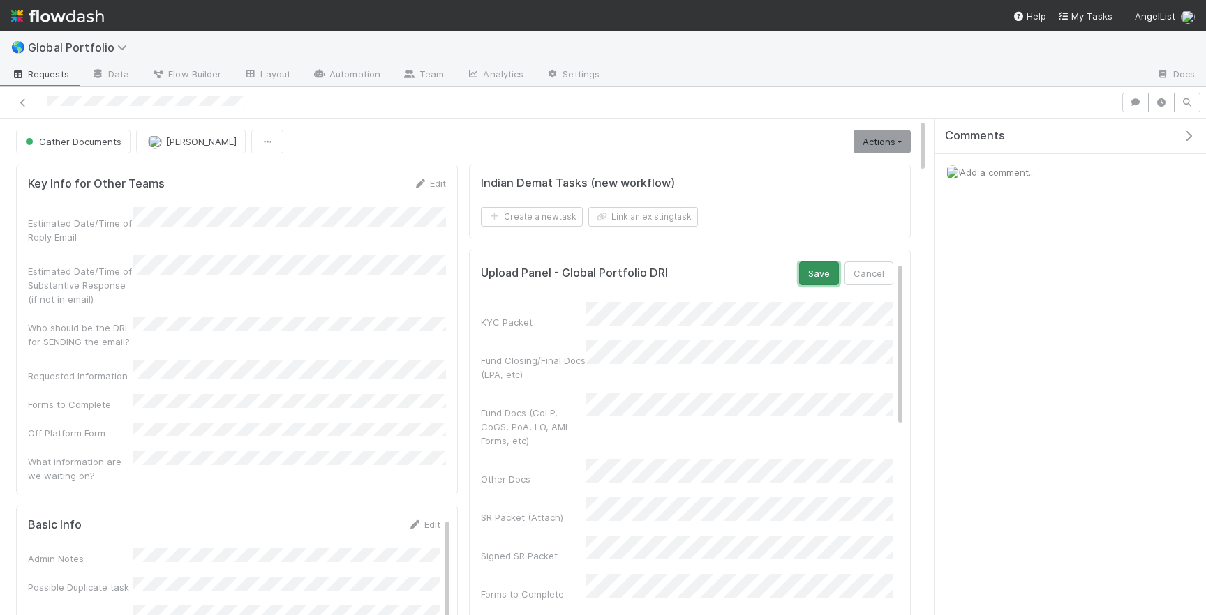
click at [809, 272] on button "Save" at bounding box center [819, 274] width 40 height 24
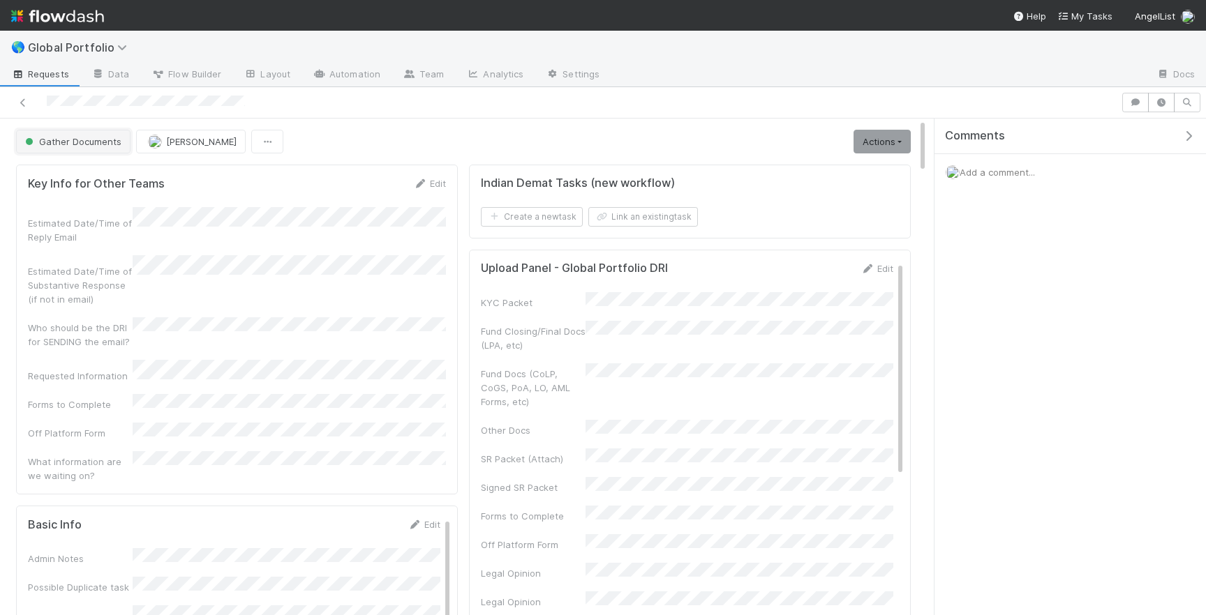
click at [67, 137] on span "Gather Documents" at bounding box center [71, 141] width 99 height 11
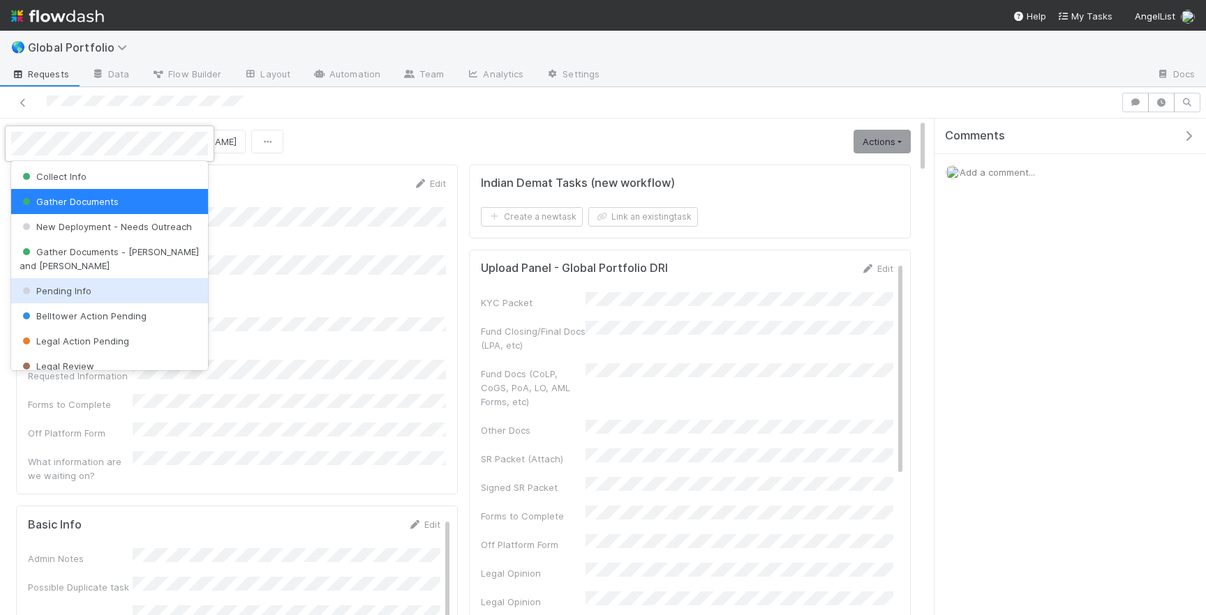
click at [70, 285] on span "Pending Info" at bounding box center [56, 290] width 72 height 11
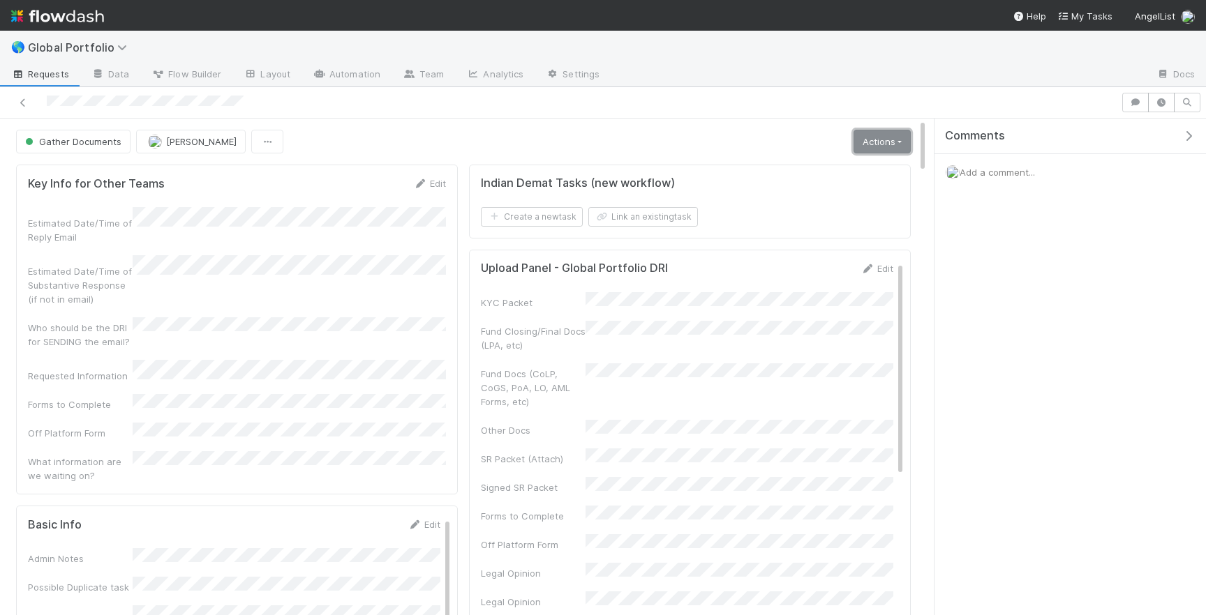
click at [883, 143] on link "Actions" at bounding box center [881, 142] width 57 height 24
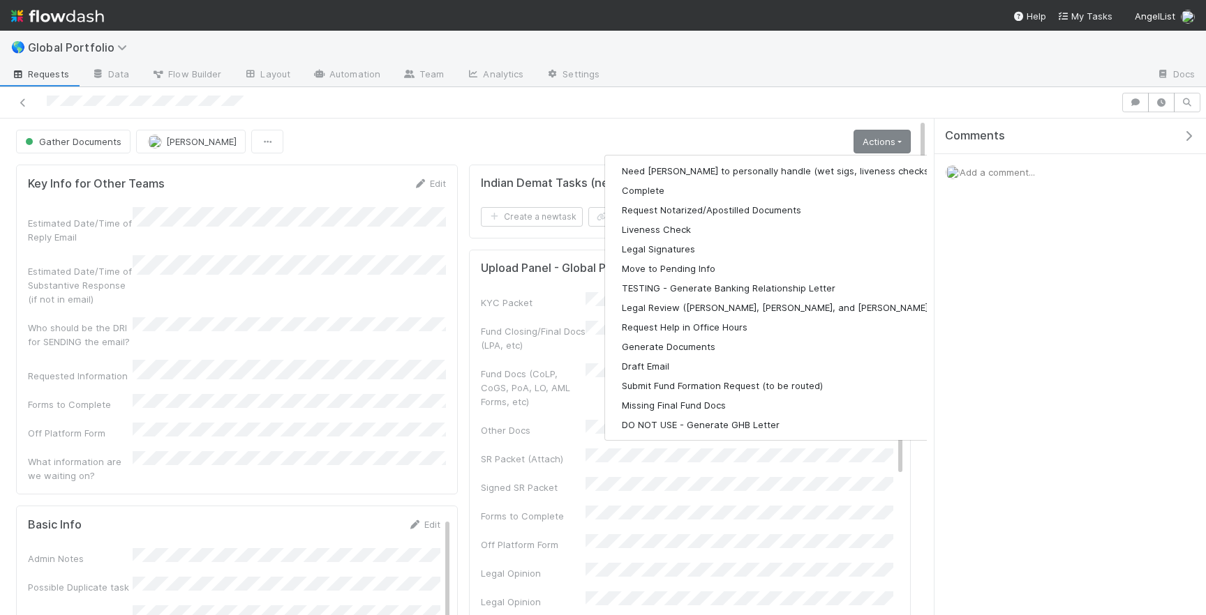
click at [740, 103] on div at bounding box center [560, 103] width 1109 height 20
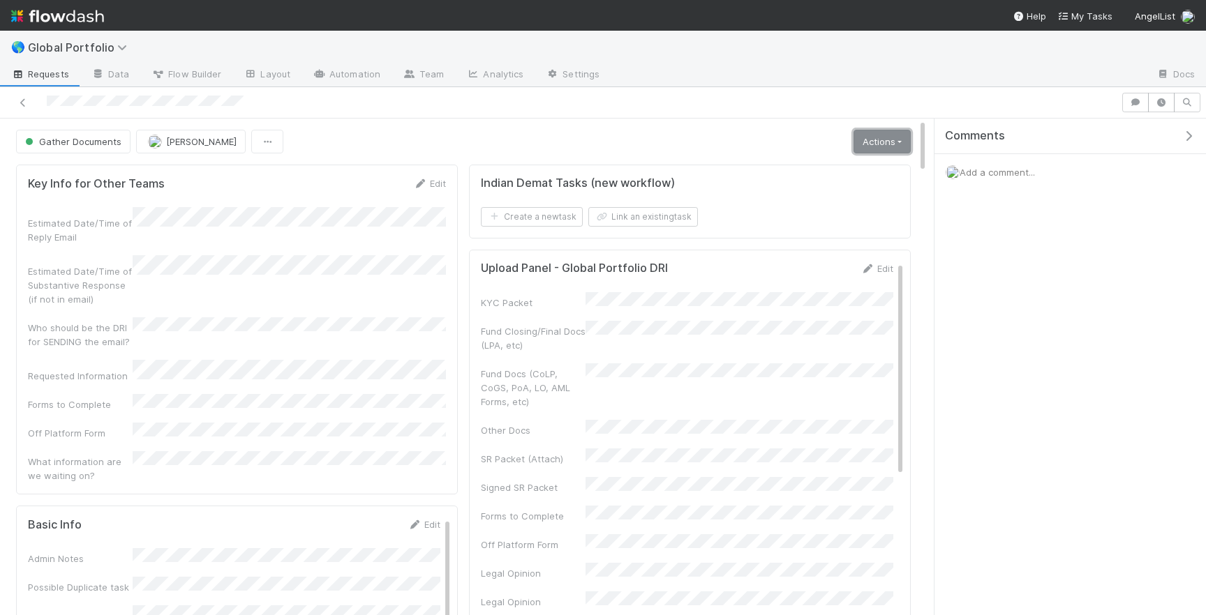
click at [874, 134] on link "Actions" at bounding box center [881, 142] width 57 height 24
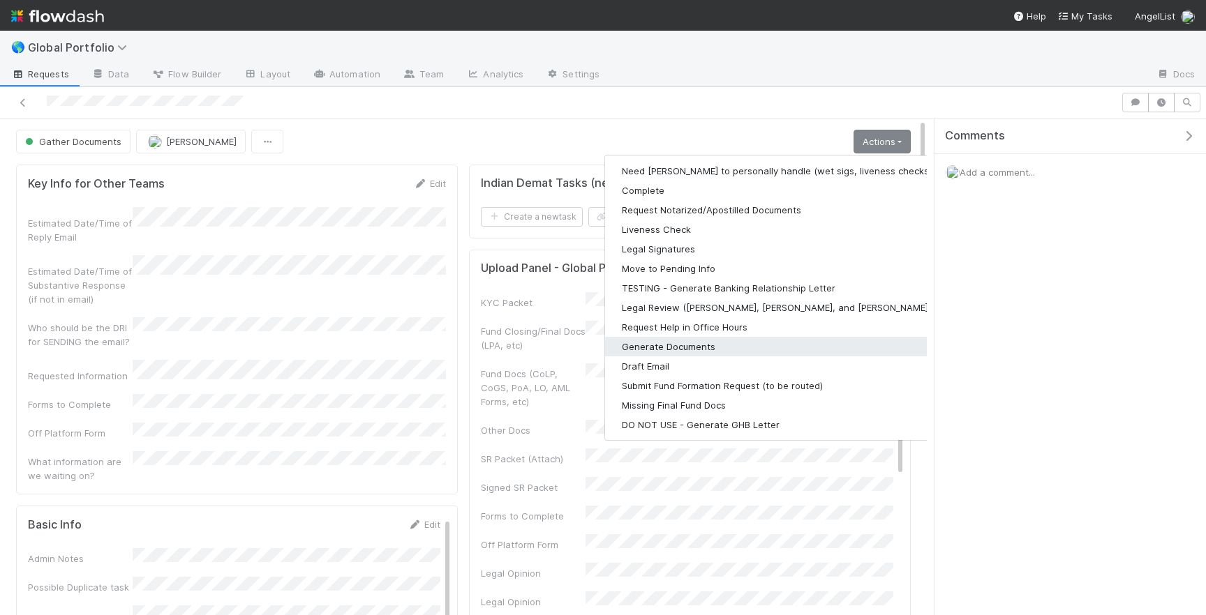
click at [708, 347] on button "Generate Documents" at bounding box center [786, 347] width 363 height 20
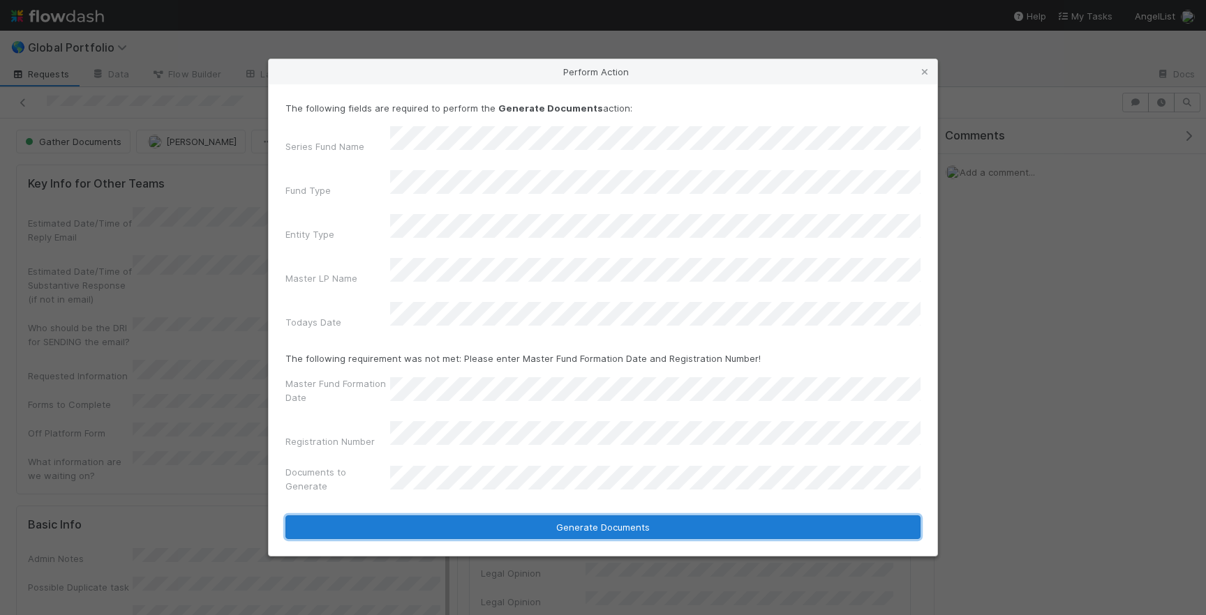
click at [571, 516] on button "Generate Documents" at bounding box center [602, 528] width 635 height 24
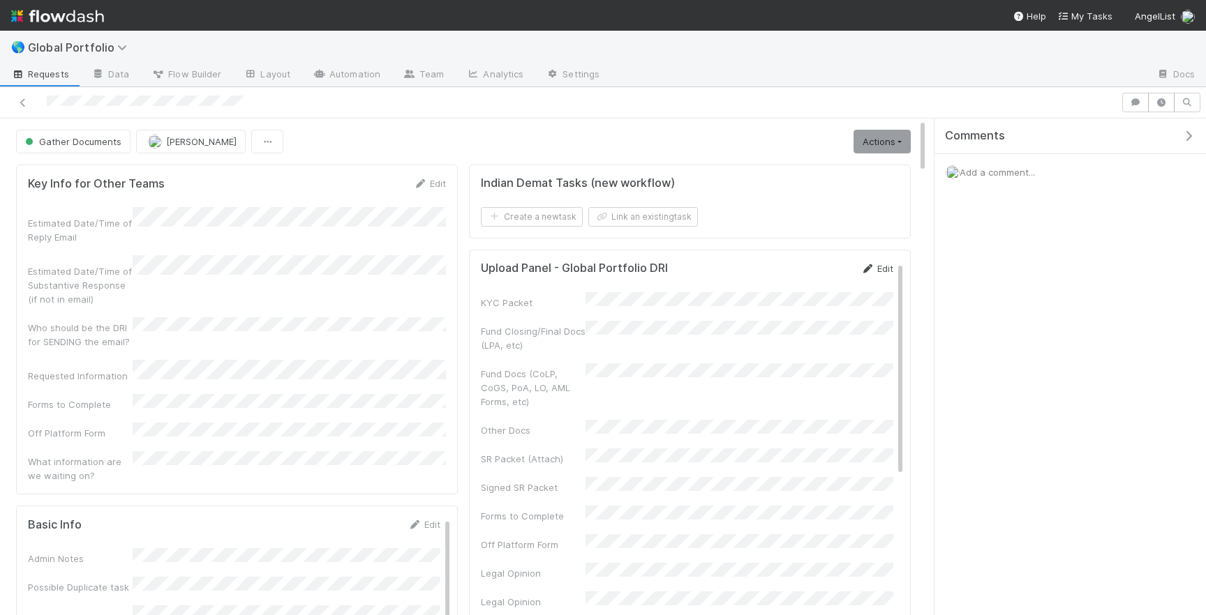
click at [881, 266] on link "Edit" at bounding box center [876, 268] width 33 height 11
click at [810, 271] on button "Save" at bounding box center [819, 274] width 40 height 24
click at [93, 140] on span "Gather Documents" at bounding box center [71, 141] width 99 height 11
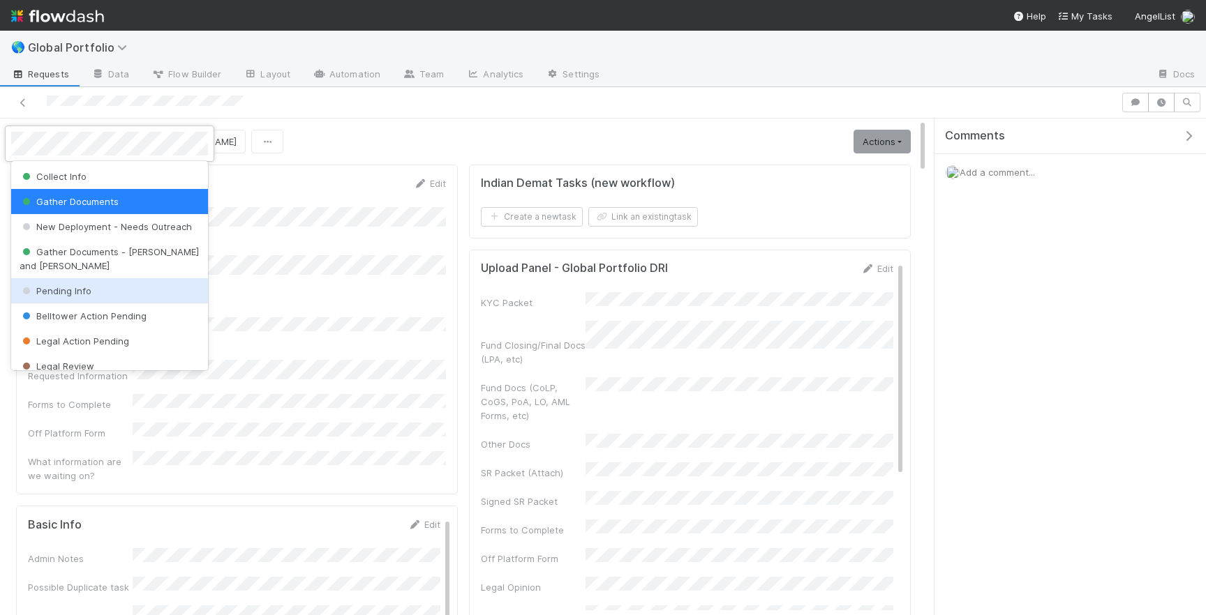
click at [84, 285] on span "Pending Info" at bounding box center [56, 290] width 72 height 11
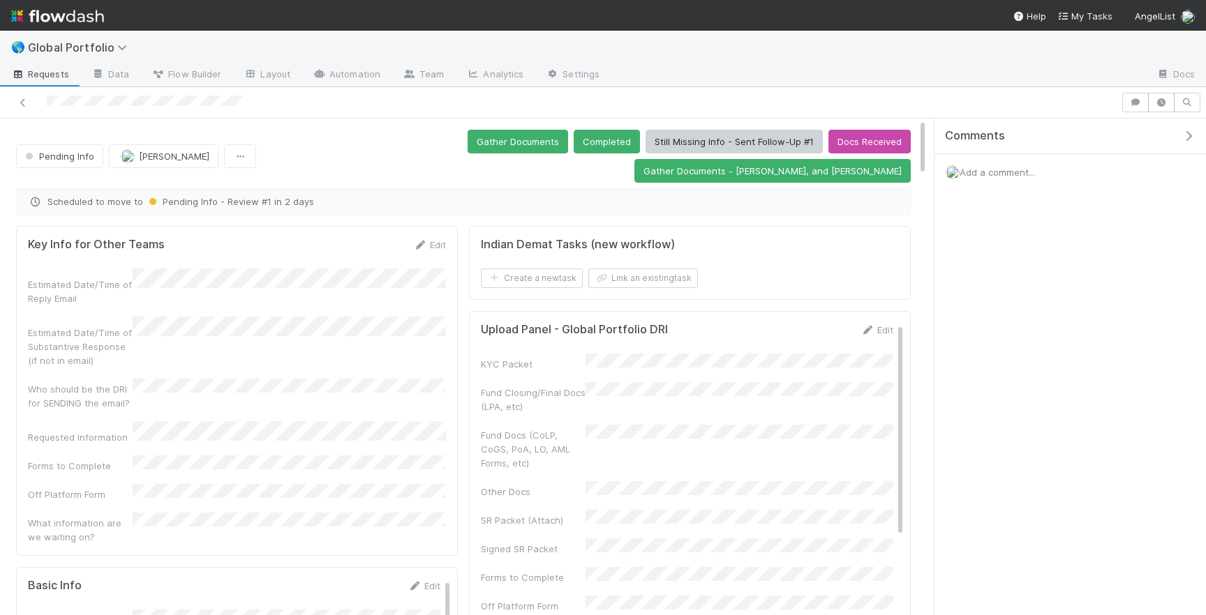
click at [93, 105] on div at bounding box center [560, 103] width 1109 height 20
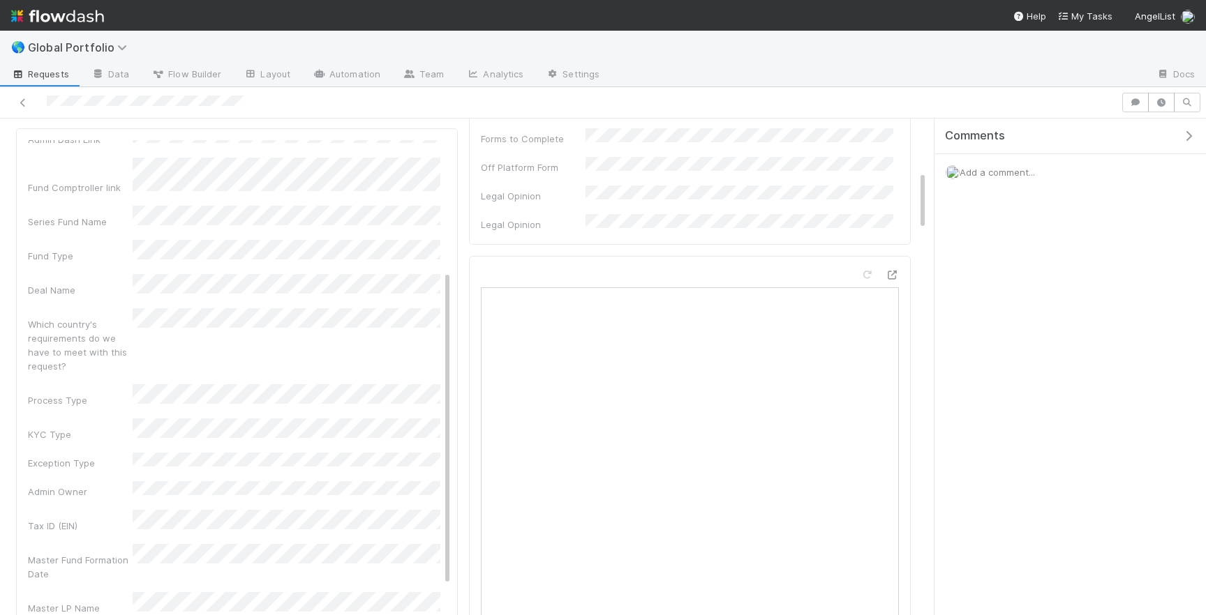
scroll to position [271, 0]
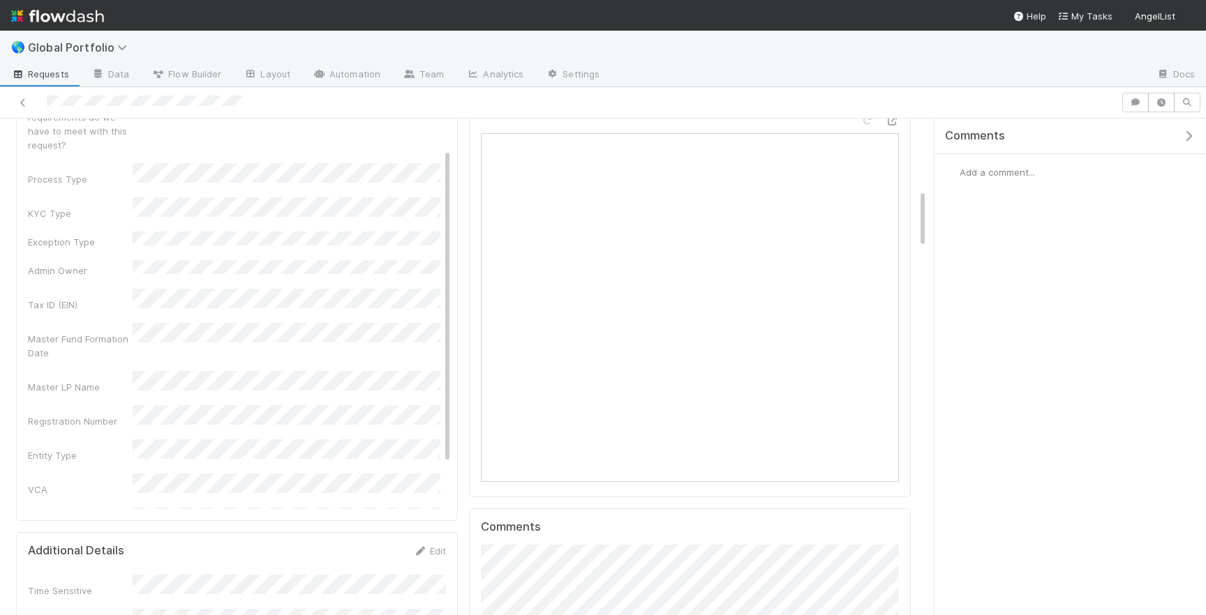
scroll to position [290, 0]
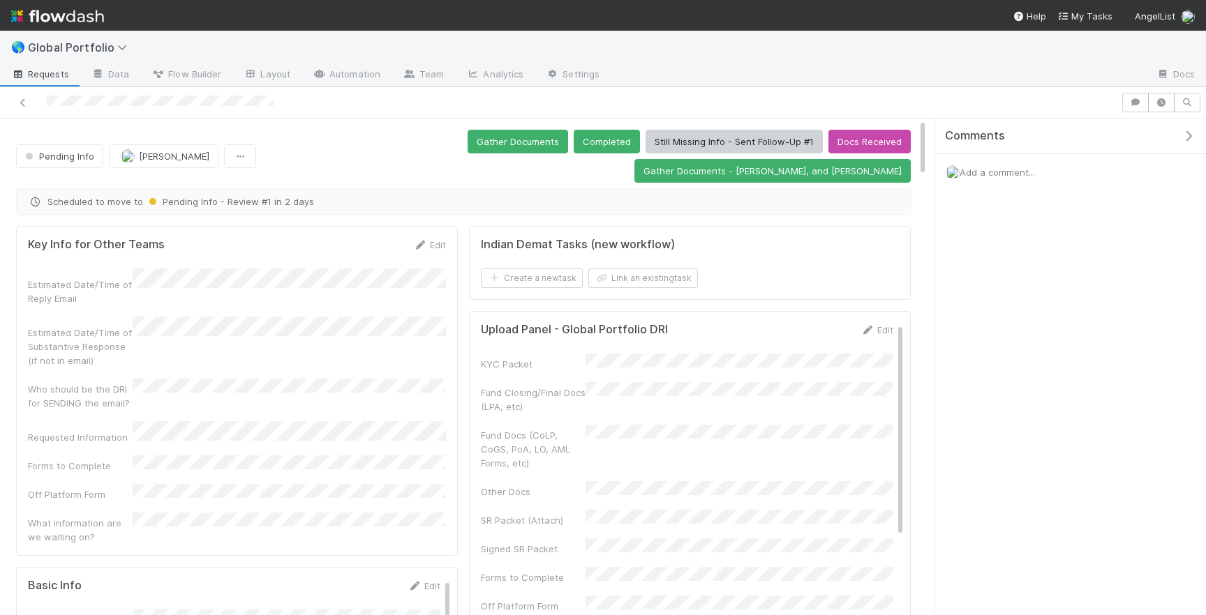
click at [91, 105] on div at bounding box center [560, 103] width 1109 height 20
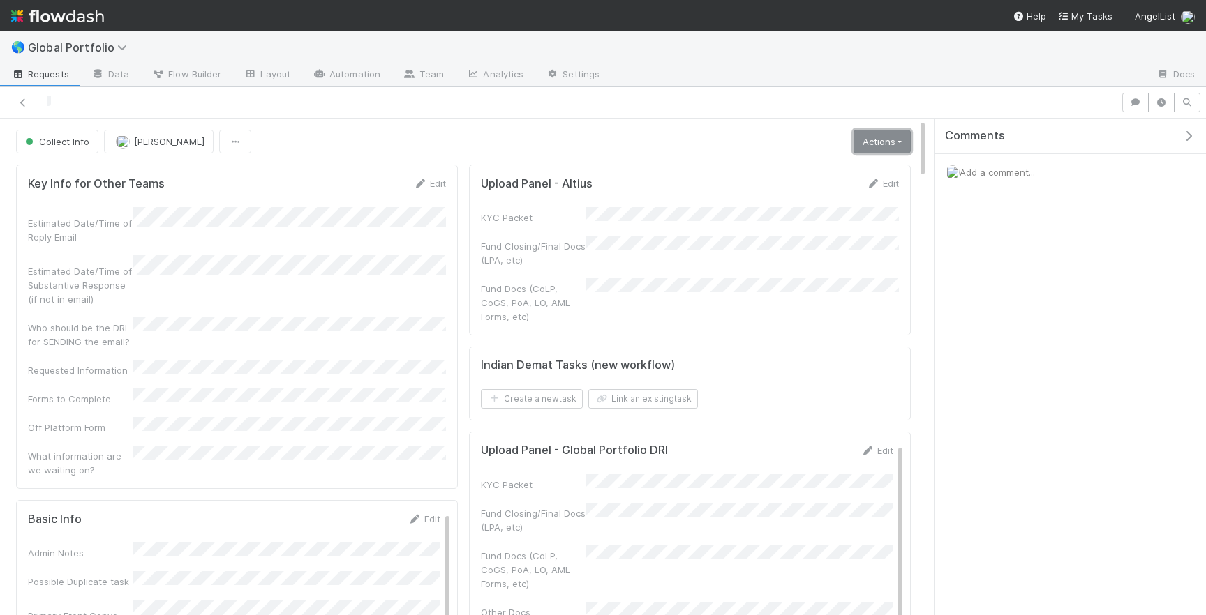
click at [883, 134] on link "Actions" at bounding box center [881, 142] width 57 height 24
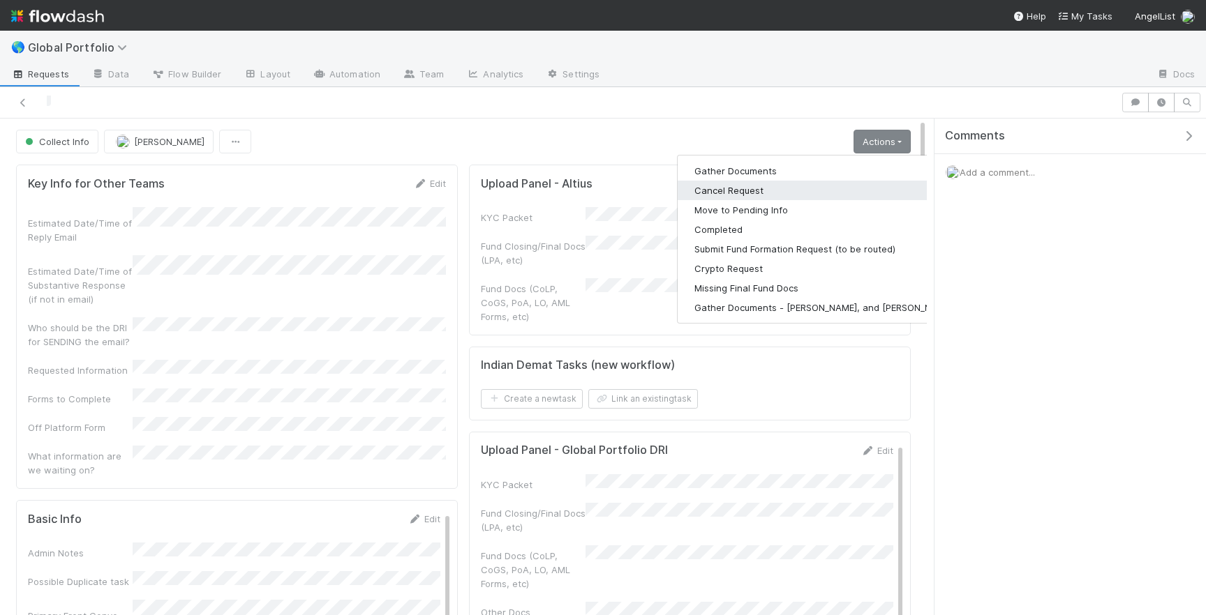
click at [717, 181] on button "Cancel Request" at bounding box center [824, 191] width 292 height 20
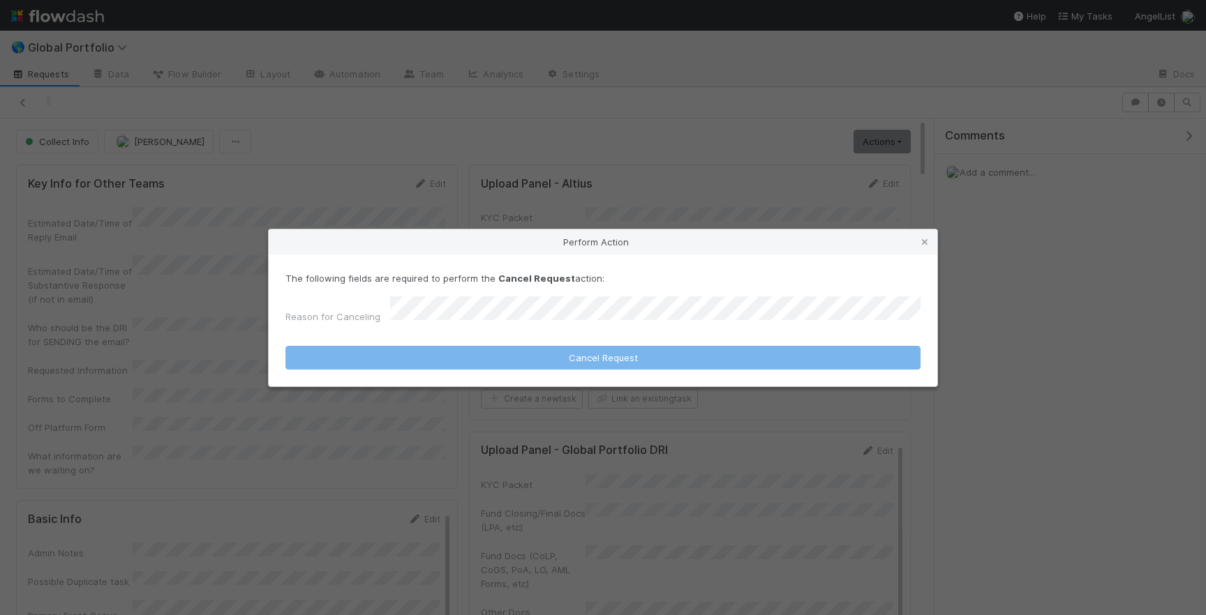
click at [436, 329] on form "The following fields are required to perform the Cancel Request action: Reason …" at bounding box center [602, 320] width 635 height 98
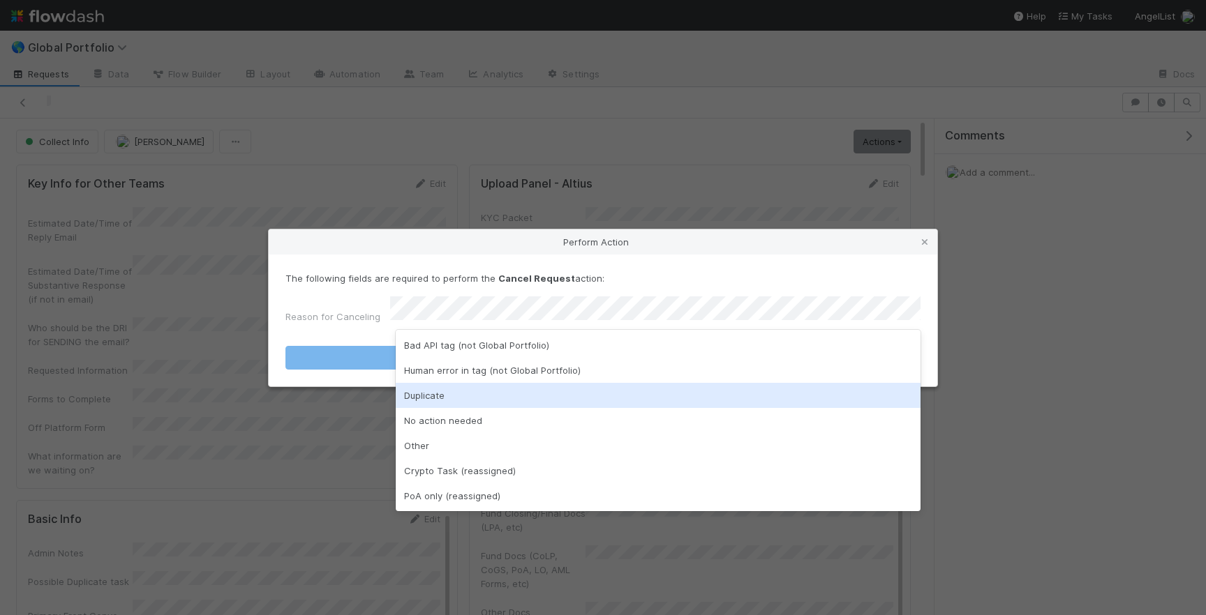
click at [428, 397] on div "Duplicate" at bounding box center [658, 395] width 525 height 25
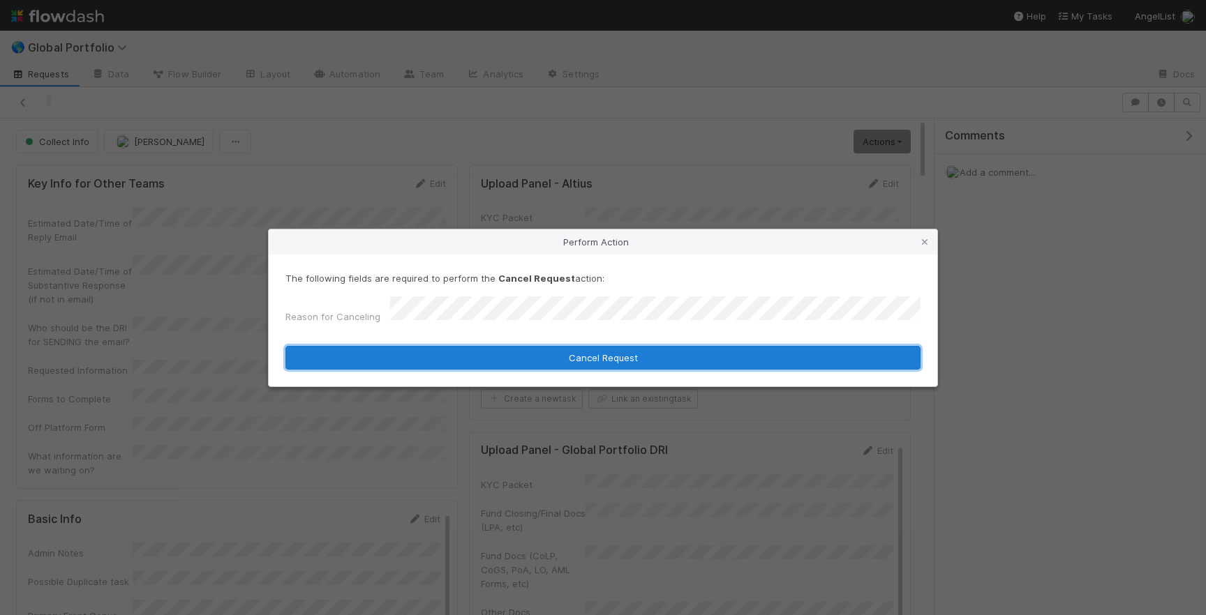
click at [544, 351] on button "Cancel Request" at bounding box center [602, 358] width 635 height 24
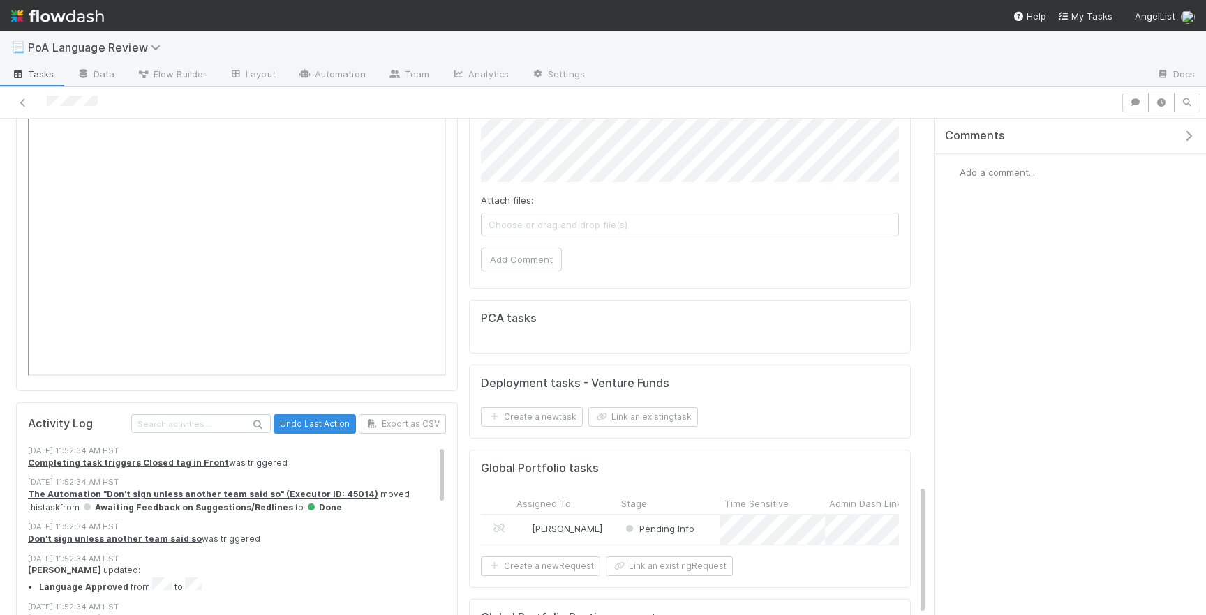
scroll to position [1398, 0]
